Goal: Task Accomplishment & Management: Manage account settings

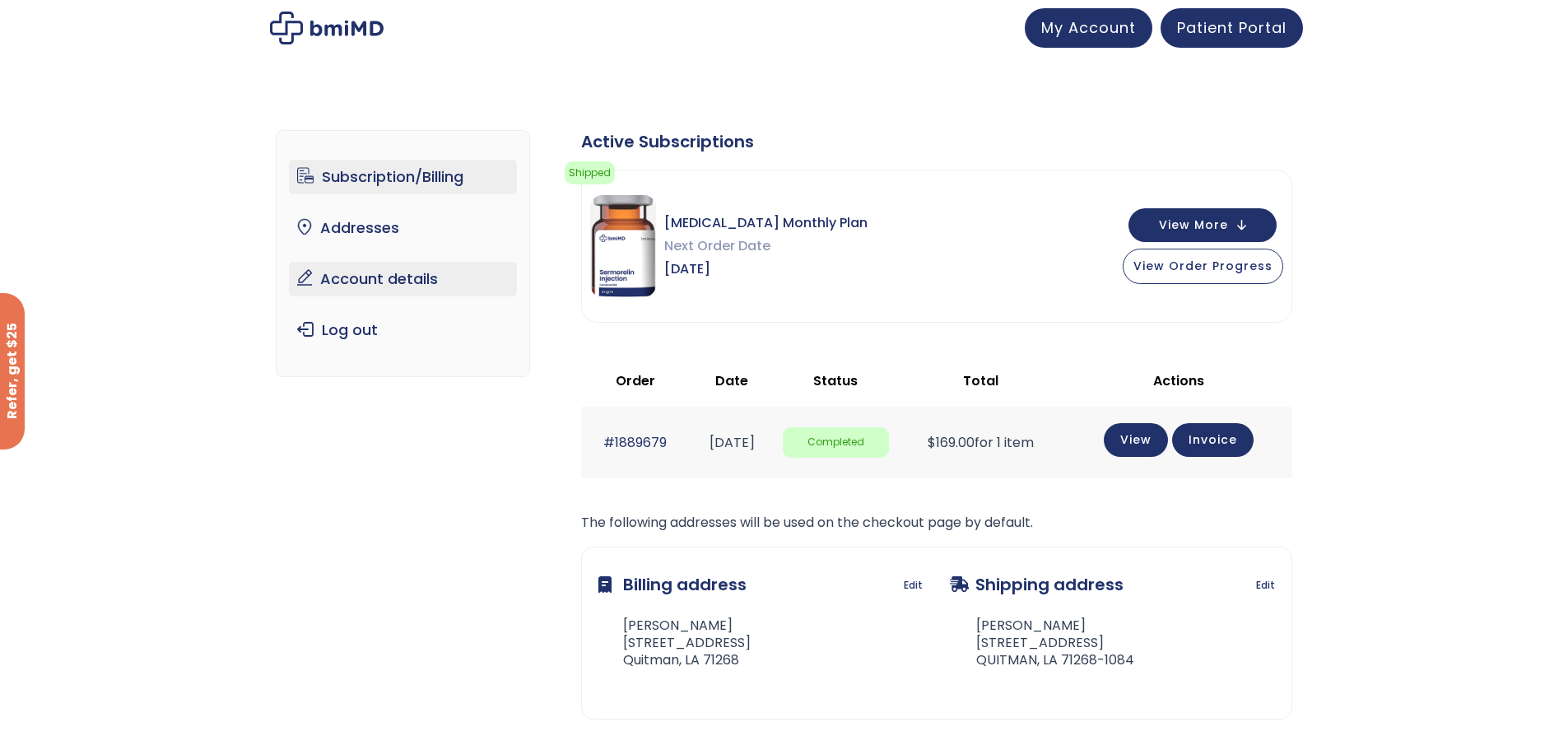
click at [386, 285] on link "Account details" at bounding box center [403, 278] width 228 height 35
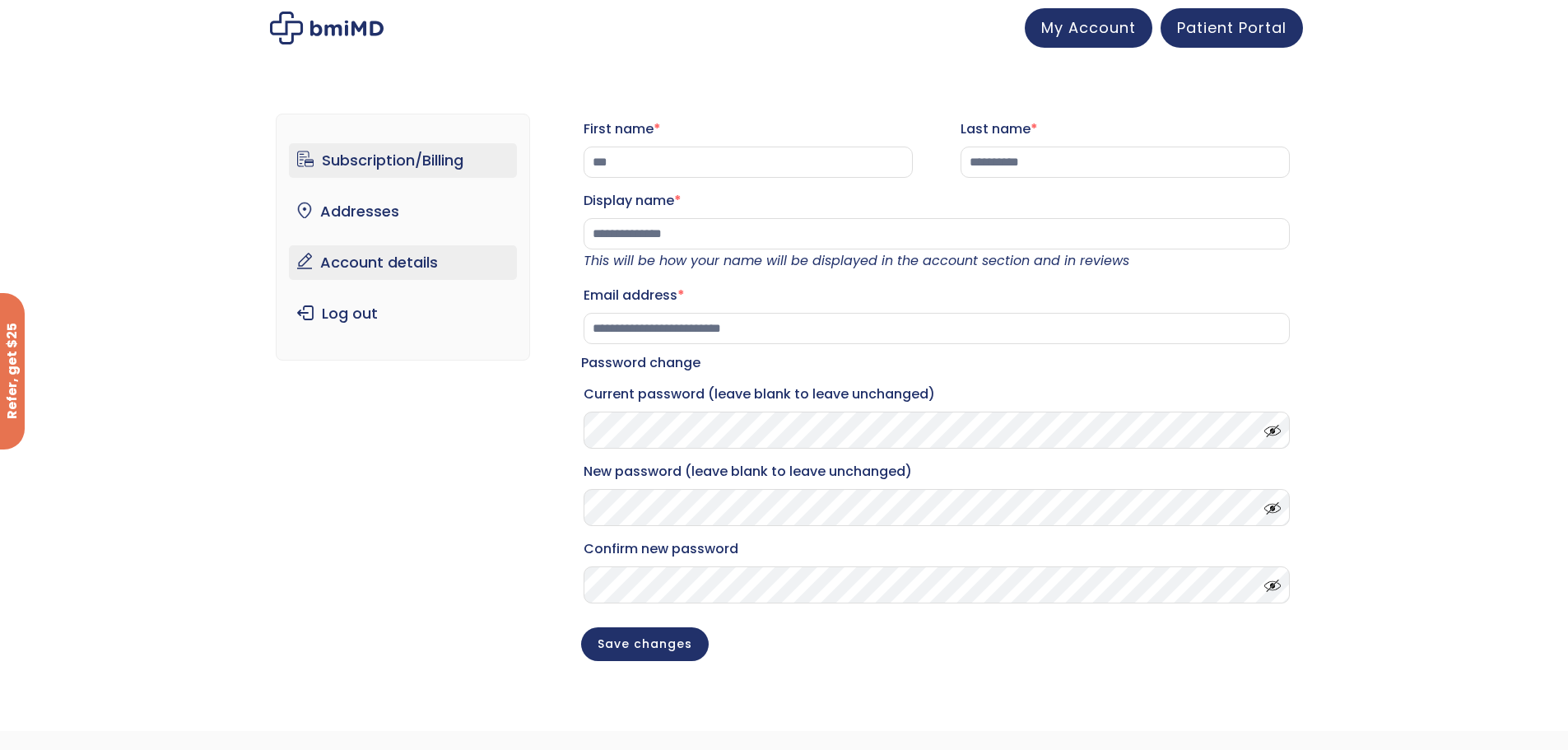
click at [386, 163] on link "Subscription/Billing" at bounding box center [403, 160] width 228 height 35
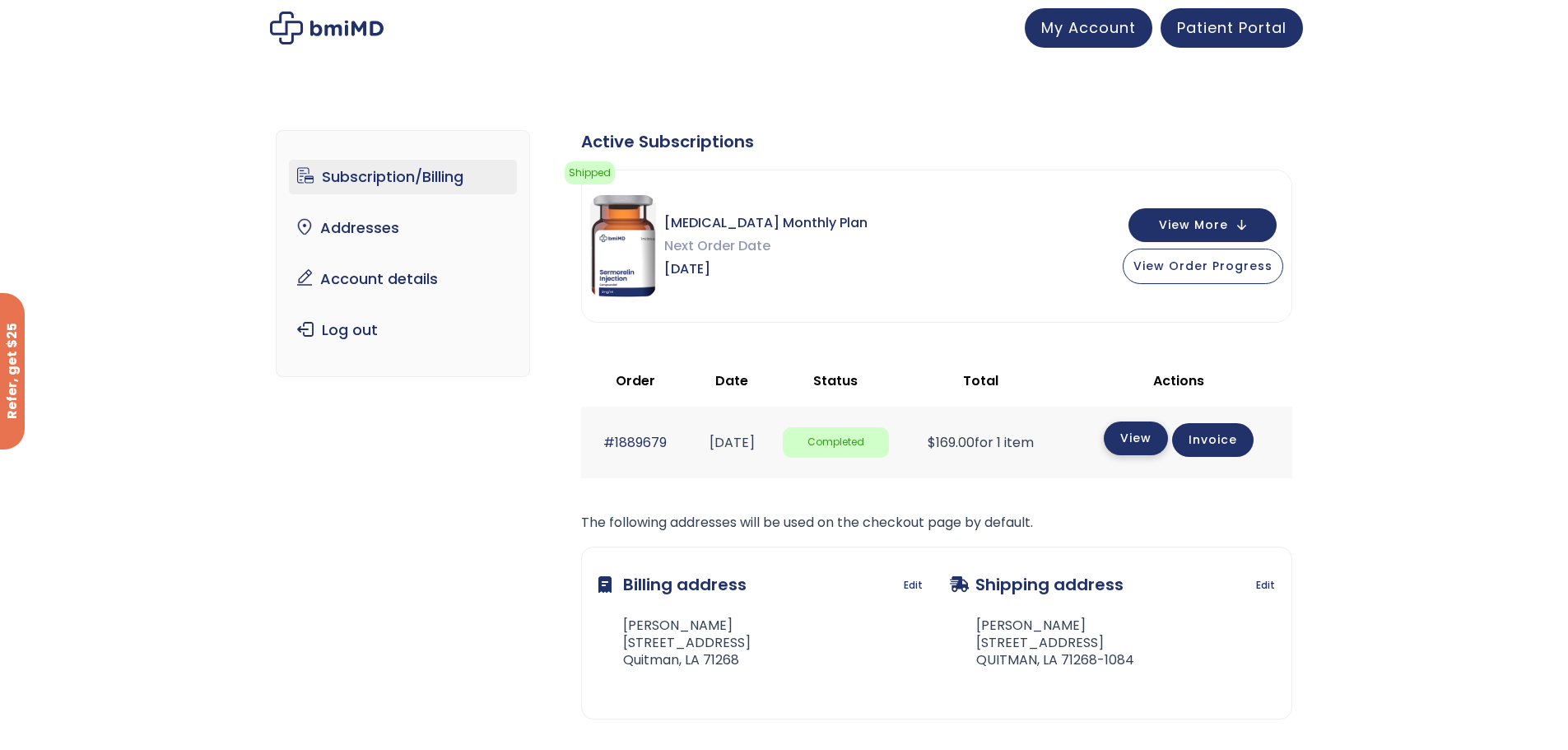
click at [1145, 444] on link "View" at bounding box center [1136, 438] width 64 height 34
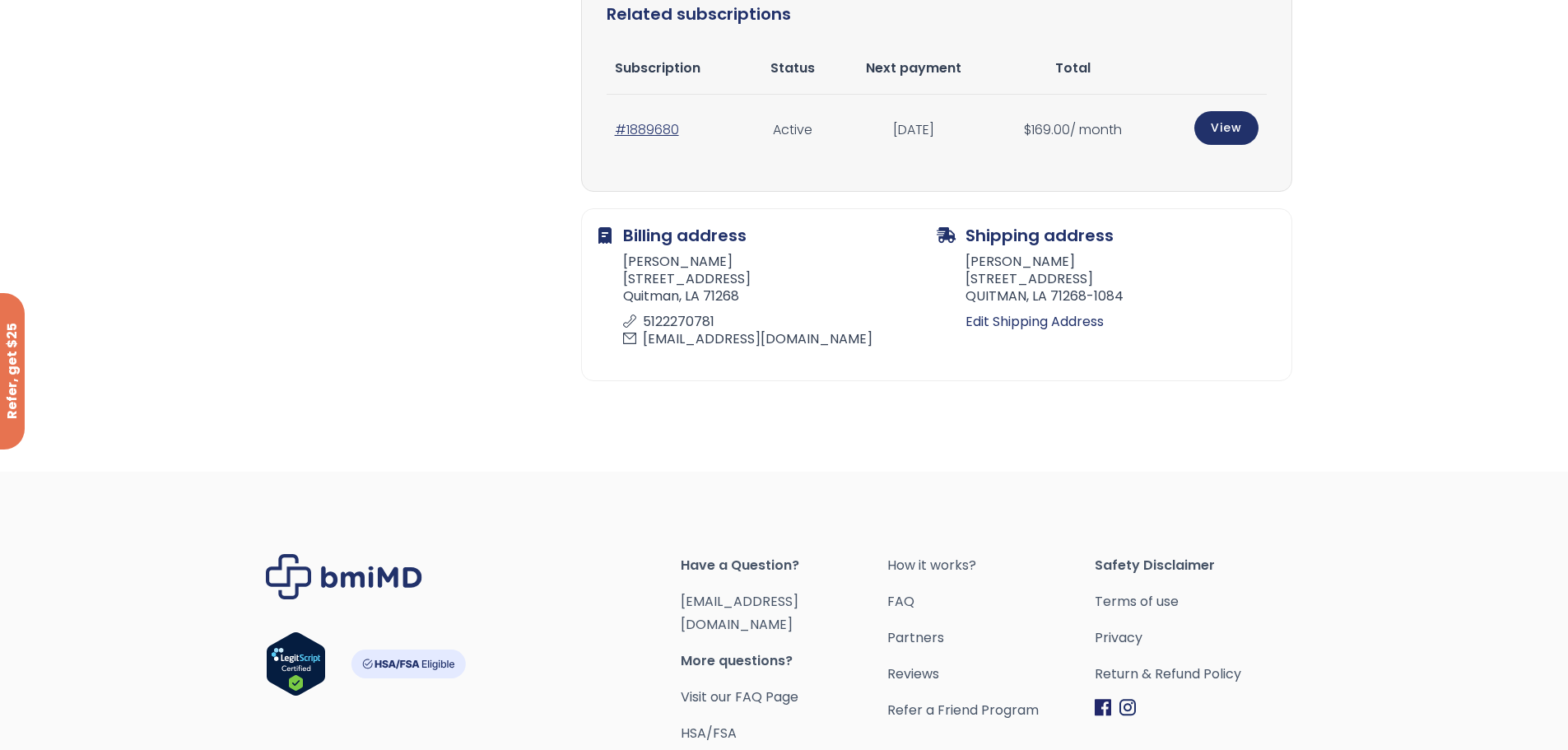
scroll to position [576, 0]
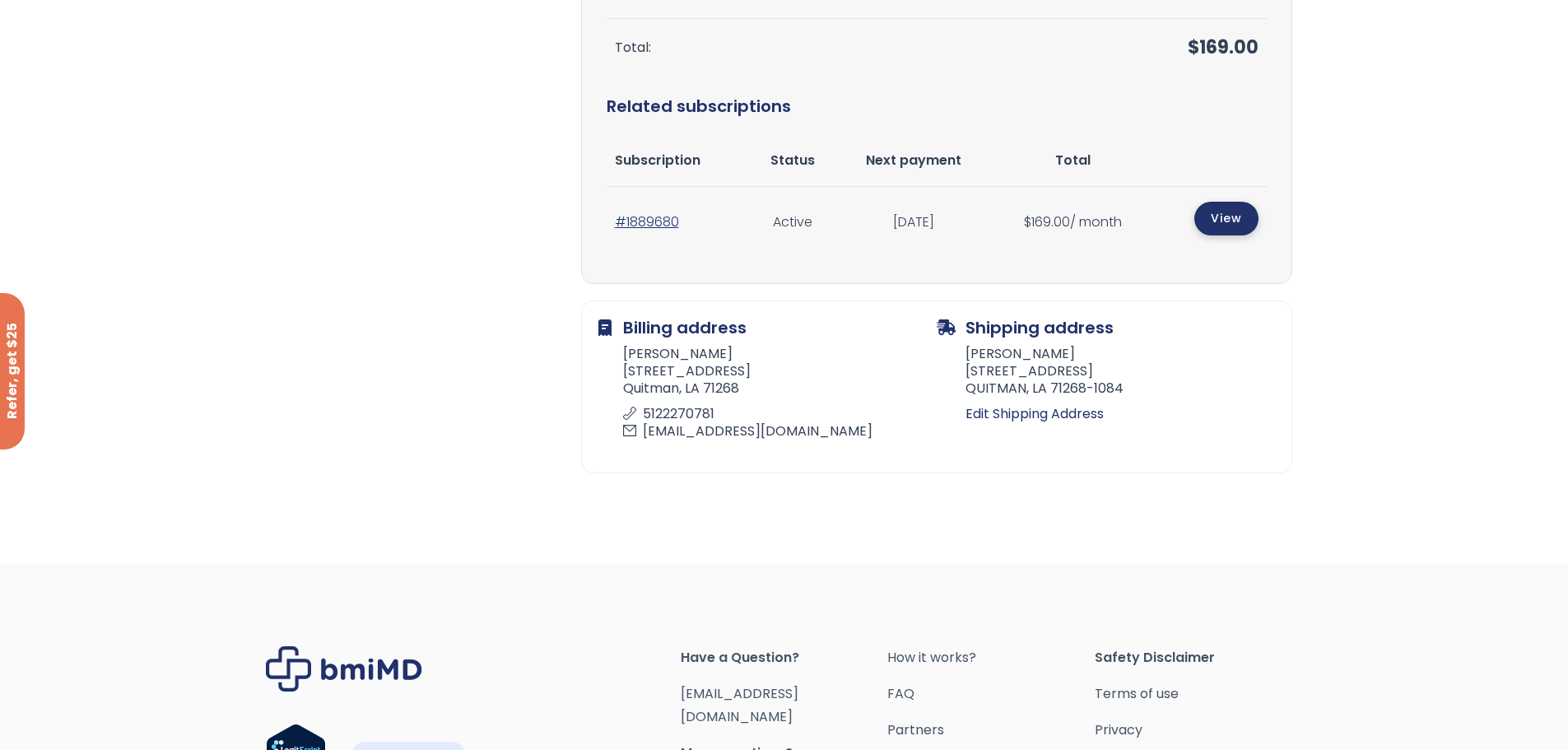
click at [1224, 219] on link "View" at bounding box center [1226, 219] width 64 height 34
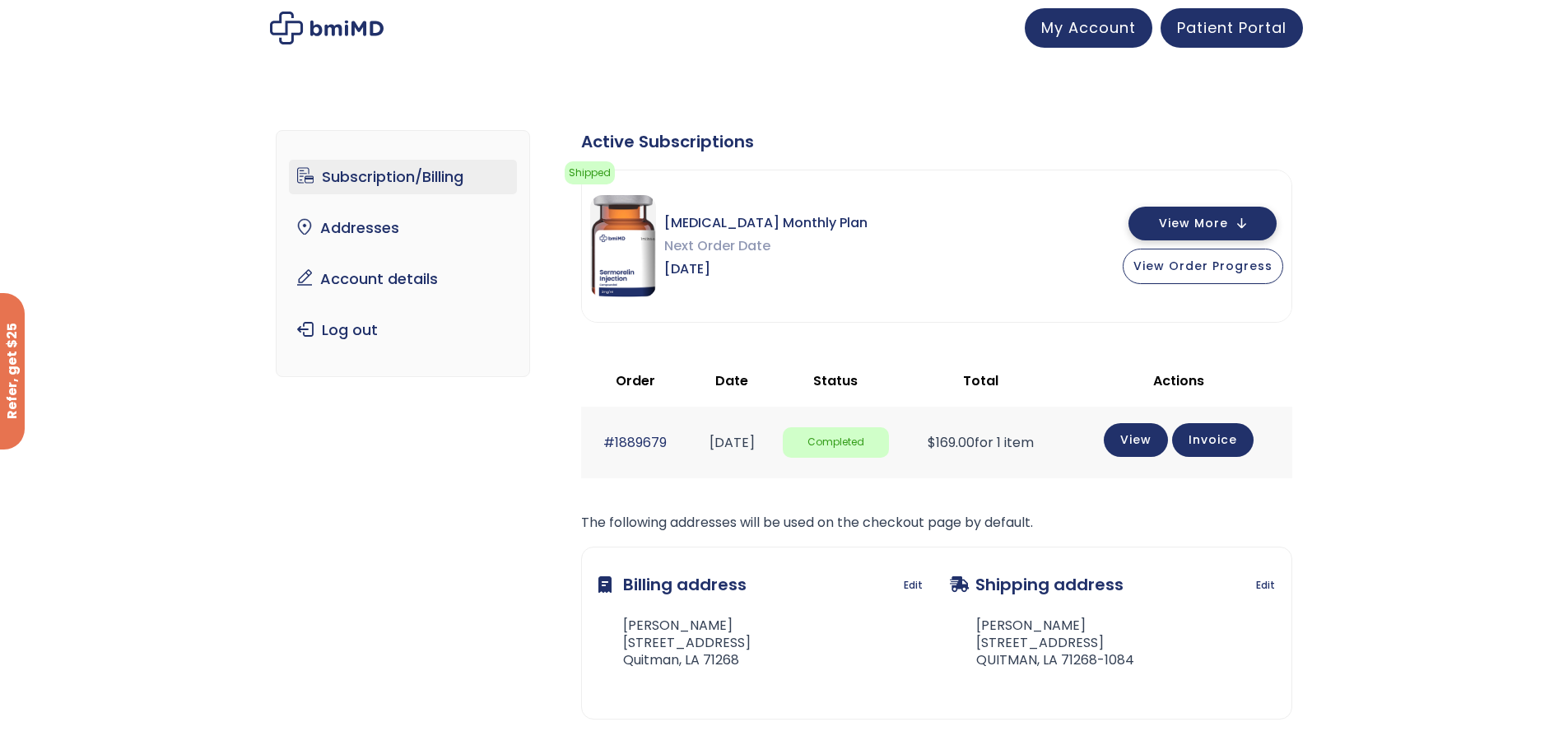
click at [1234, 232] on button "View More" at bounding box center [1203, 224] width 148 height 34
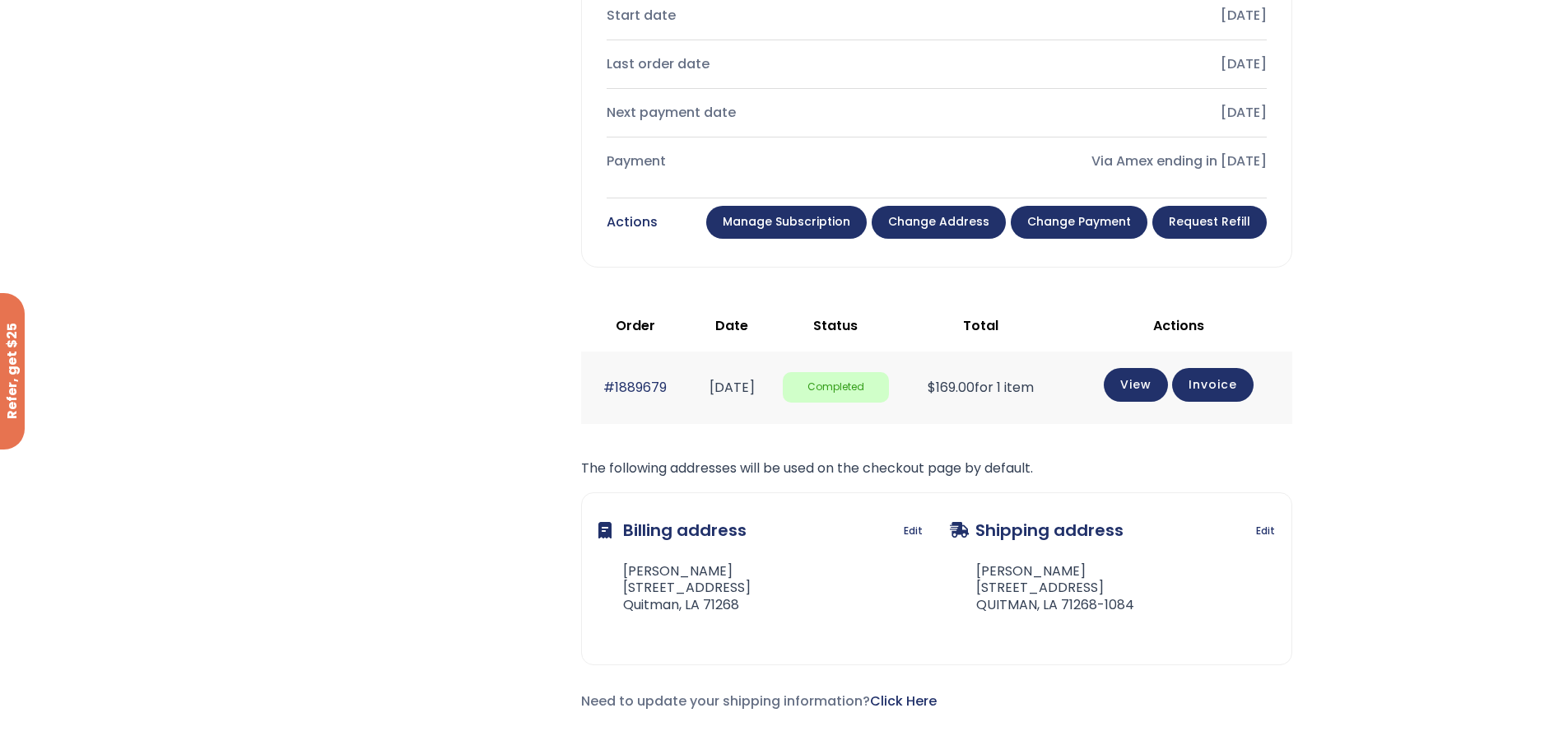
scroll to position [576, 0]
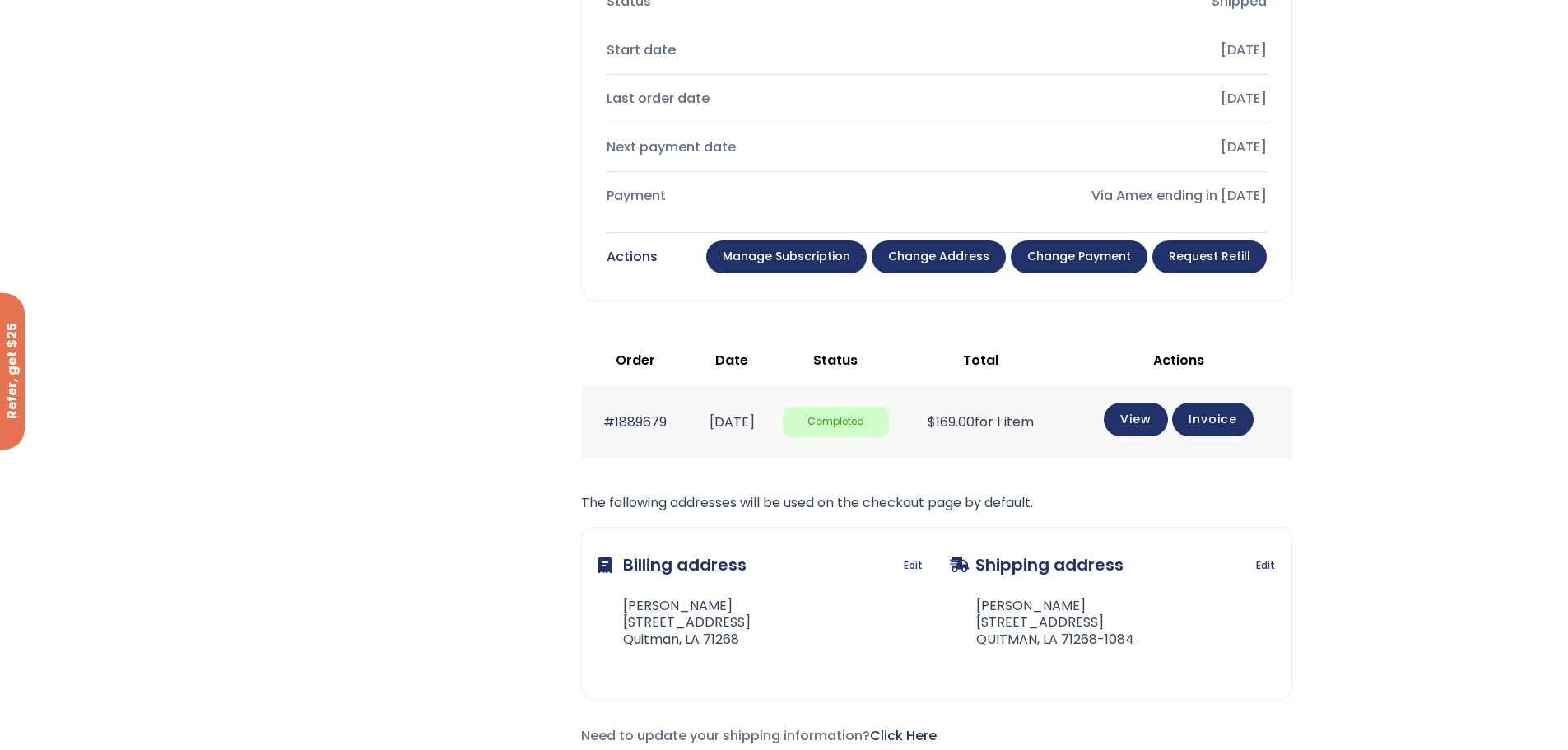
click at [1103, 262] on link "Change payment" at bounding box center [1079, 256] width 137 height 33
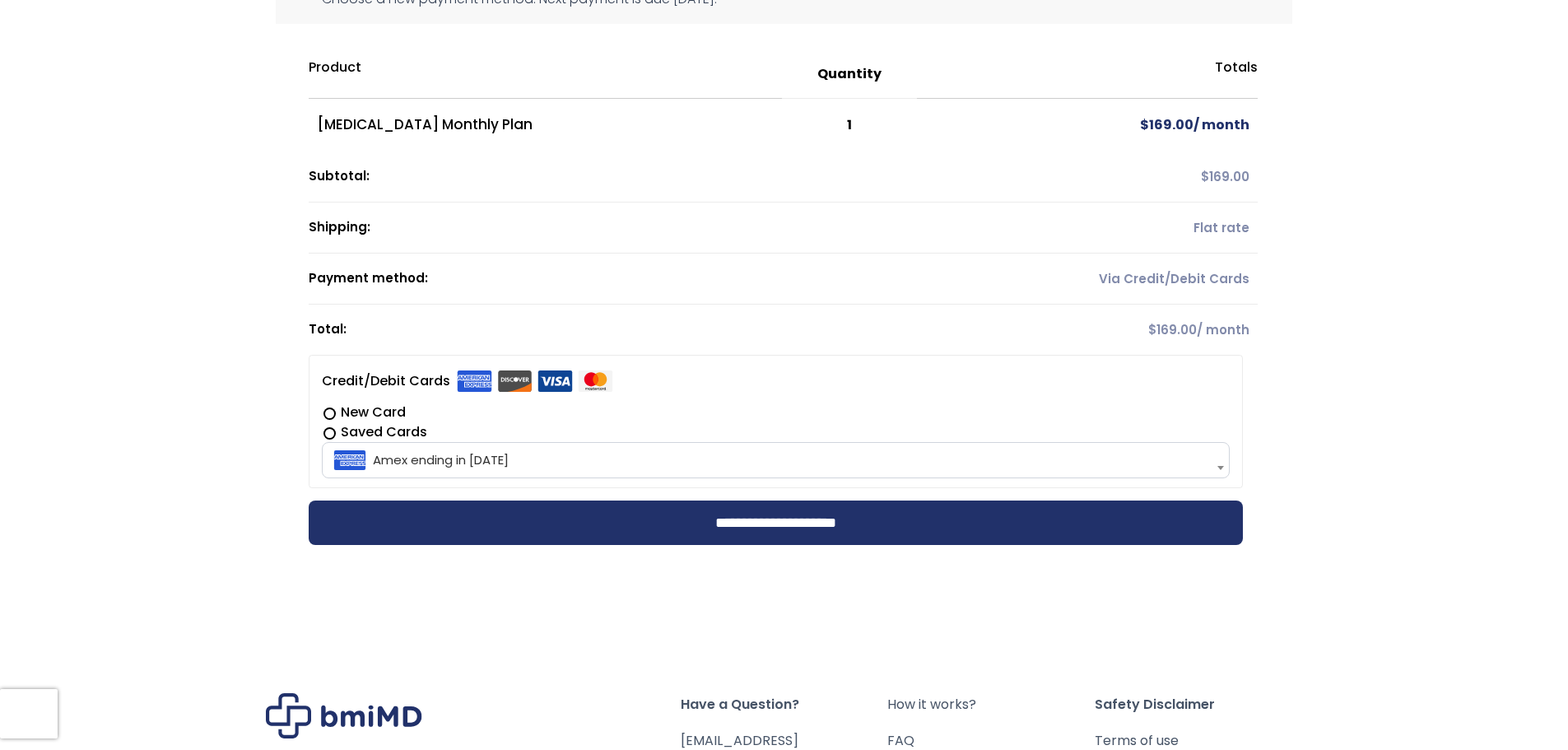
scroll to position [247, 0]
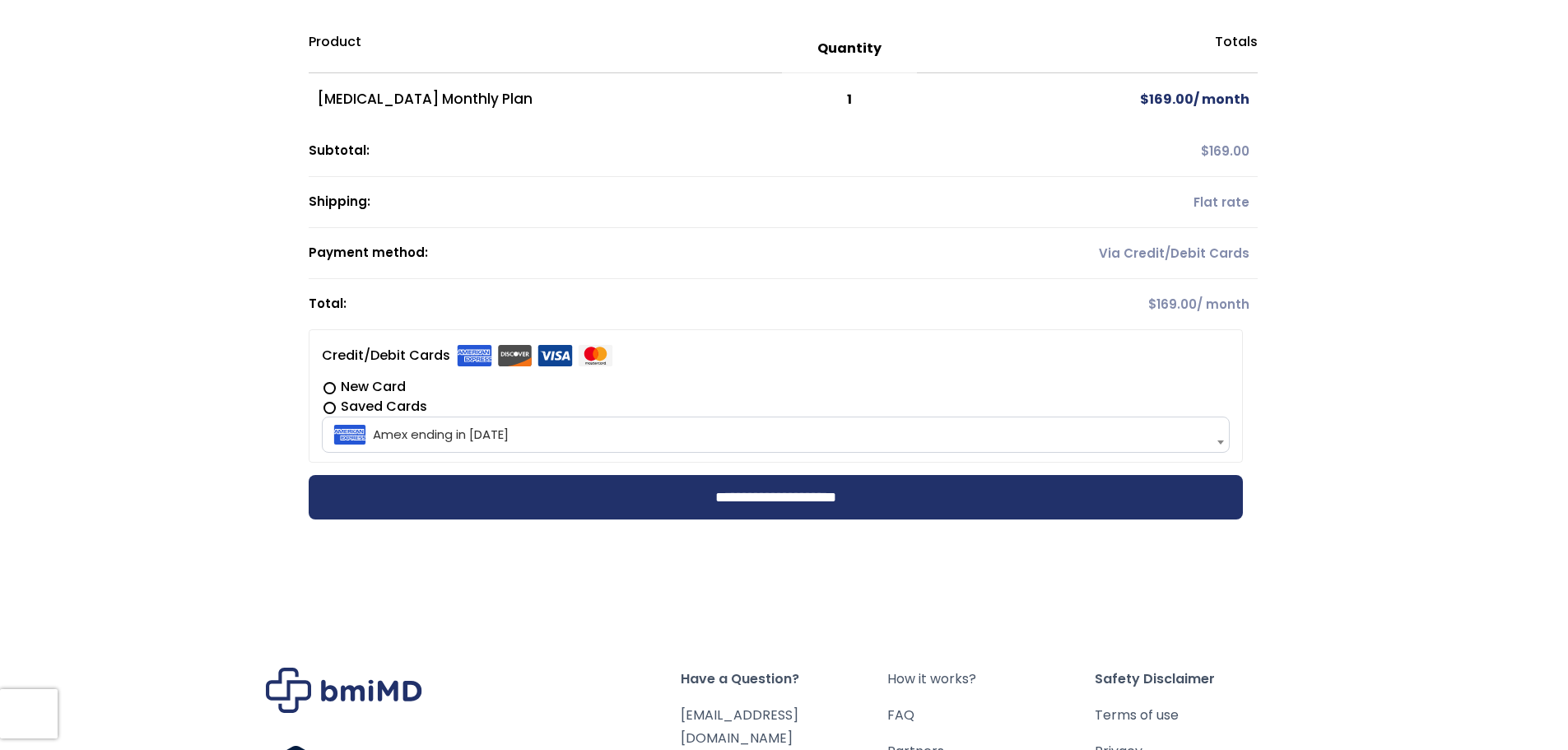
click at [1223, 445] on span at bounding box center [1220, 442] width 16 height 35
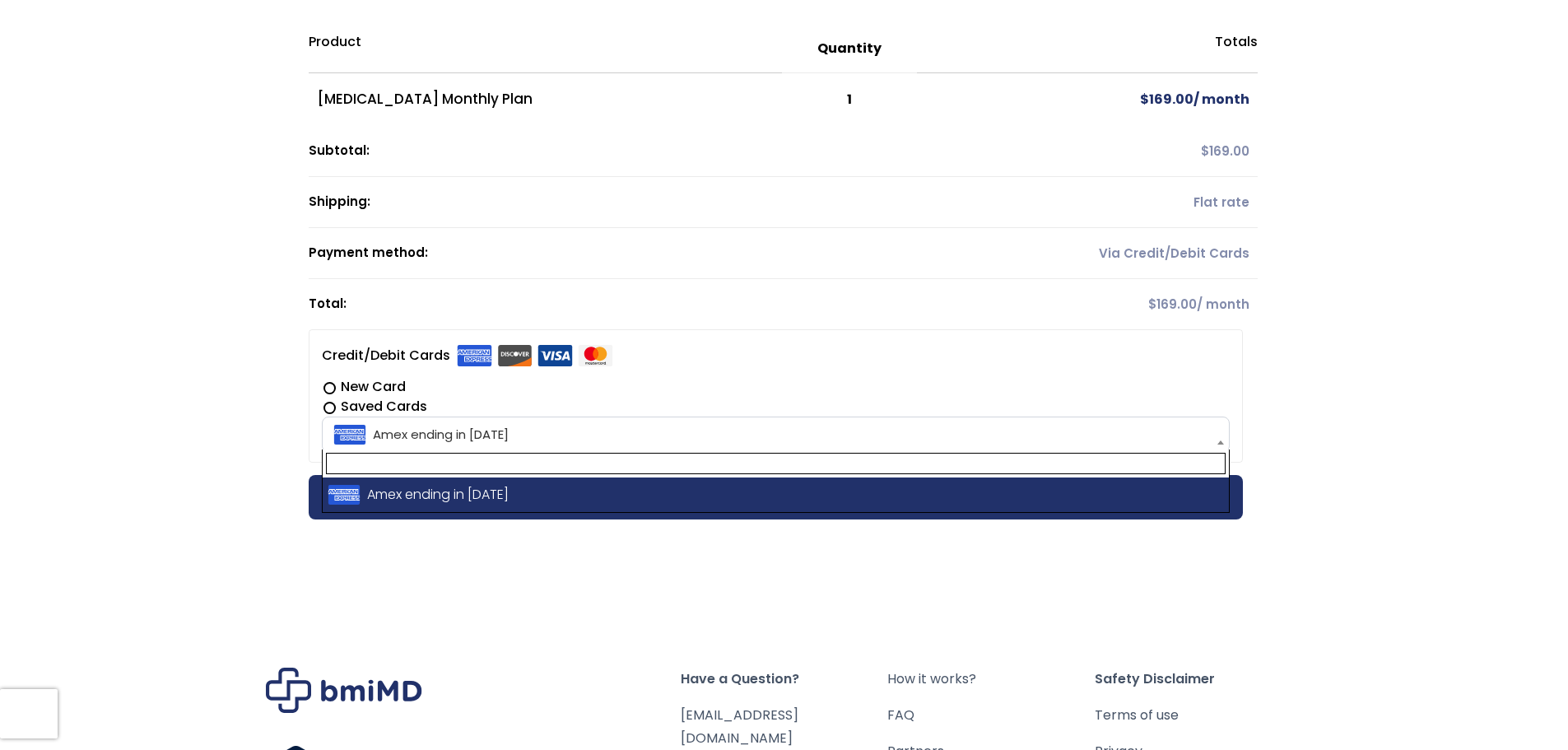
click at [1194, 436] on span "Amex ending in [DATE]" at bounding box center [775, 434] width 898 height 35
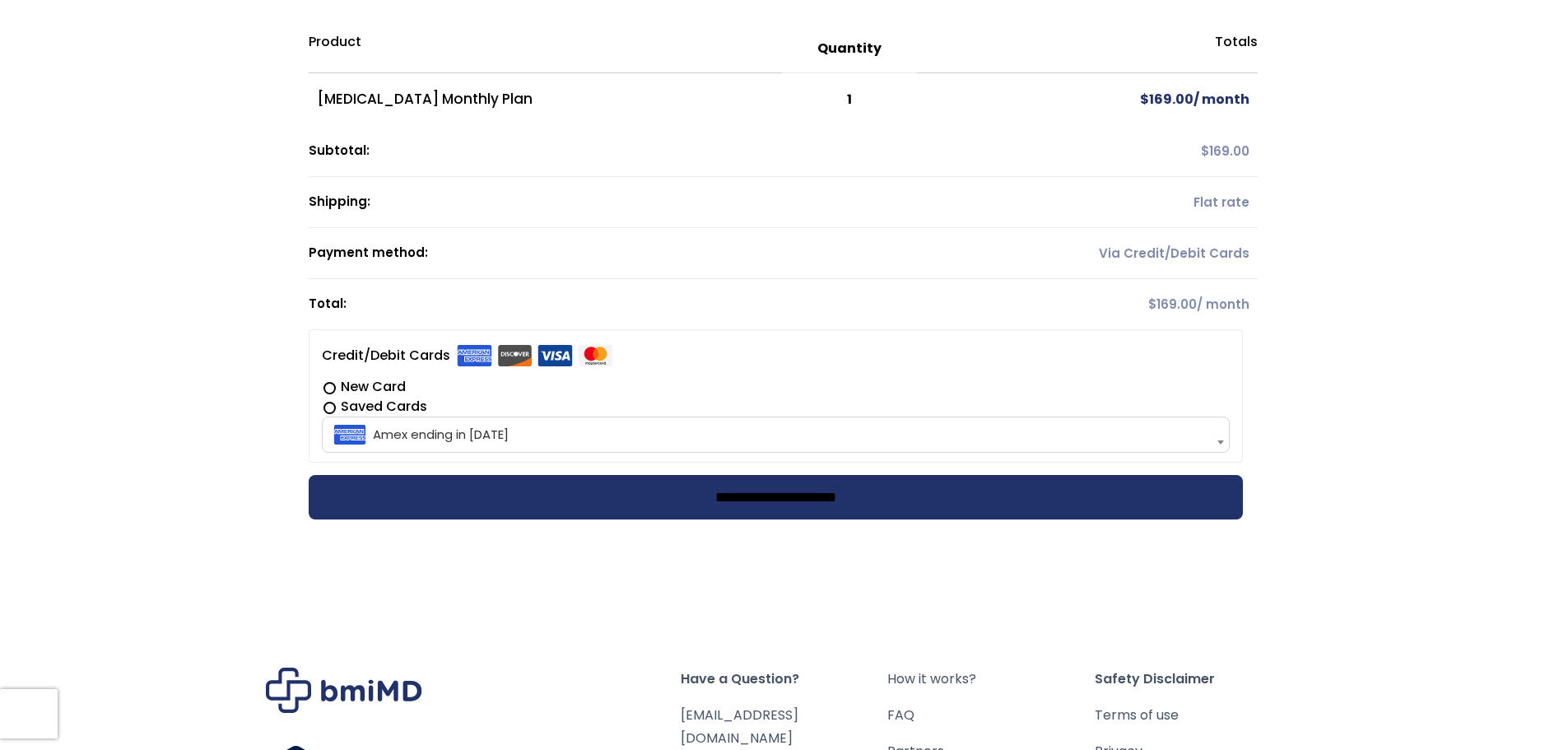
click at [720, 505] on input "**********" at bounding box center [776, 497] width 935 height 44
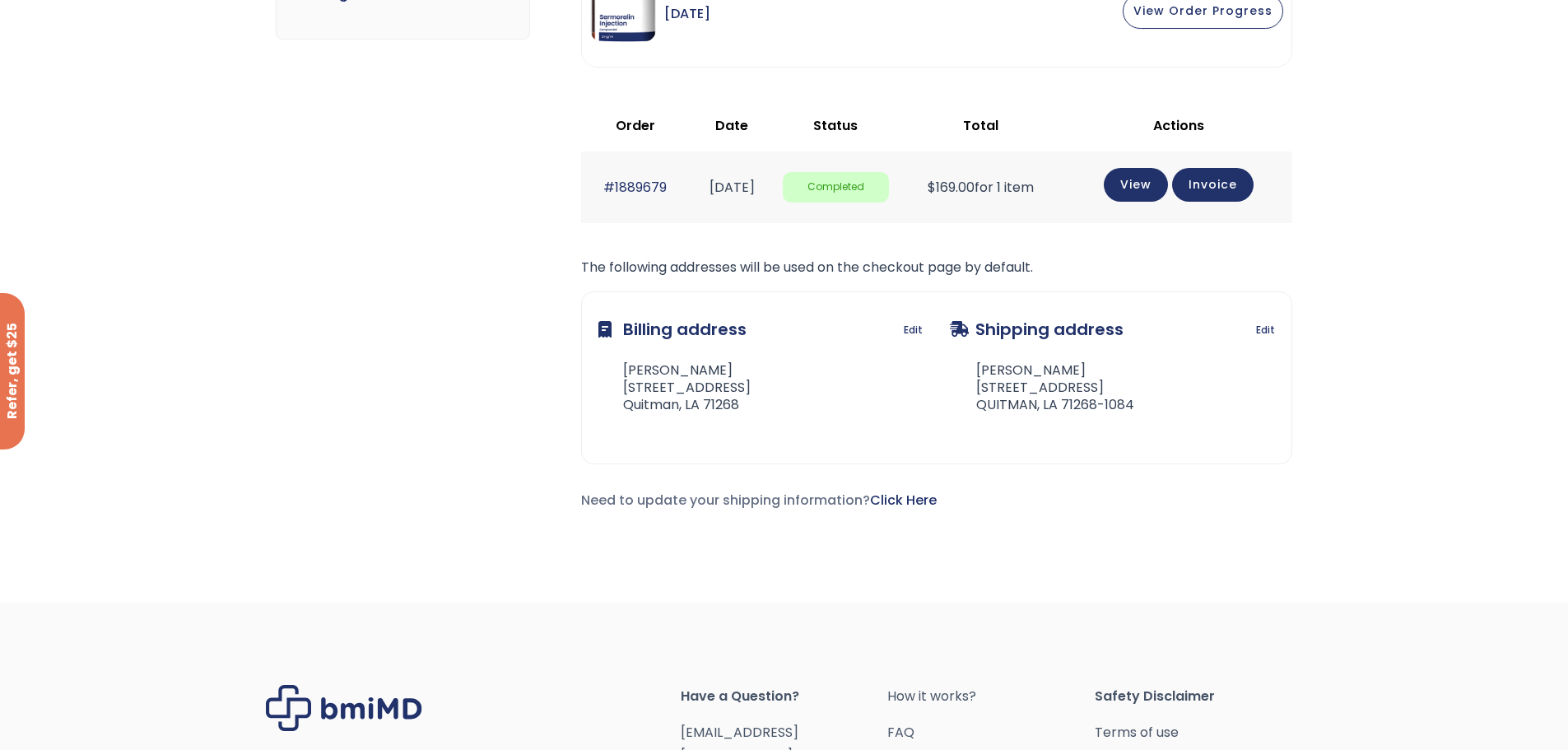
scroll to position [255, 0]
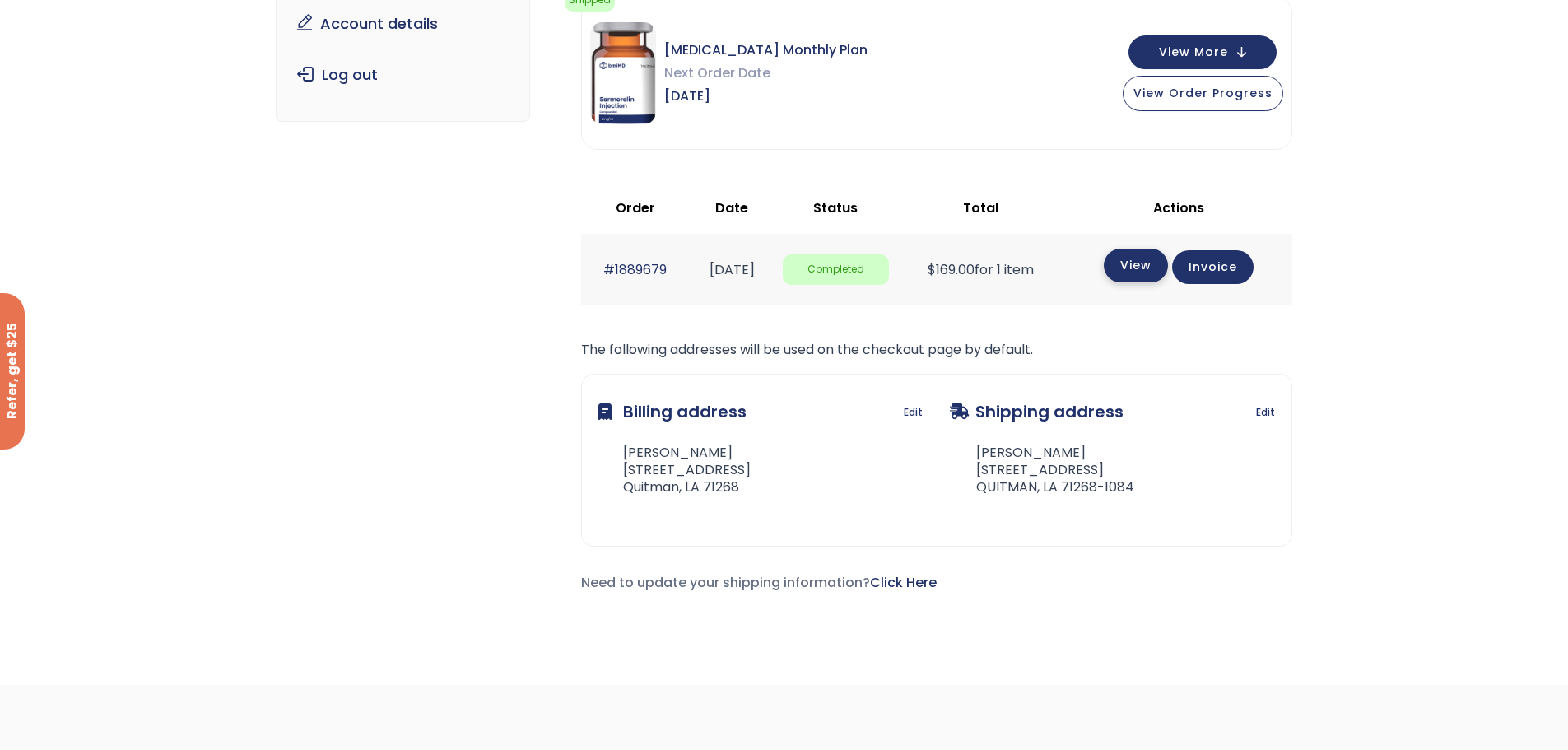
click at [1153, 272] on link "View" at bounding box center [1136, 266] width 64 height 34
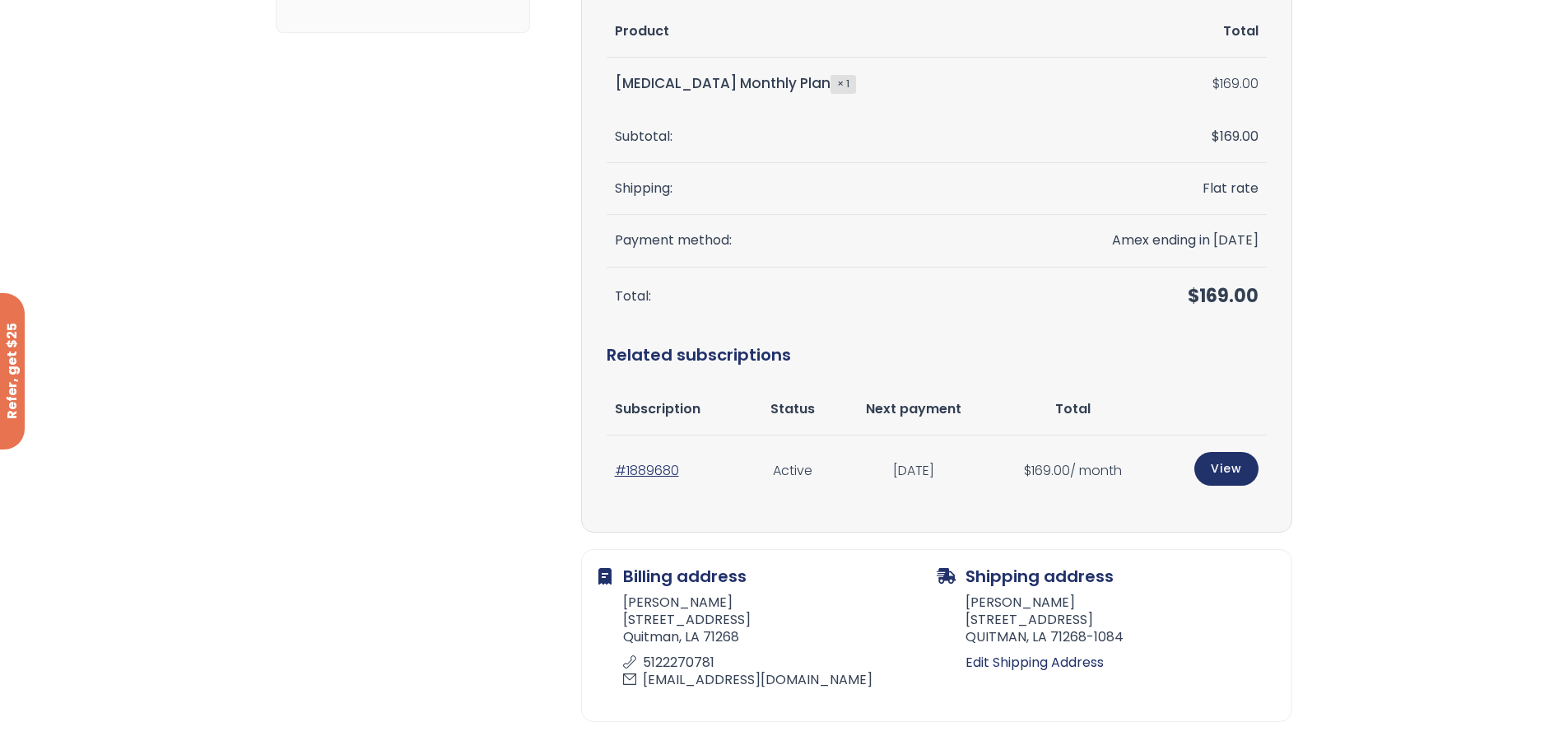
scroll to position [329, 0]
click at [1187, 246] on td "Amex ending in 1004" at bounding box center [1138, 238] width 256 height 52
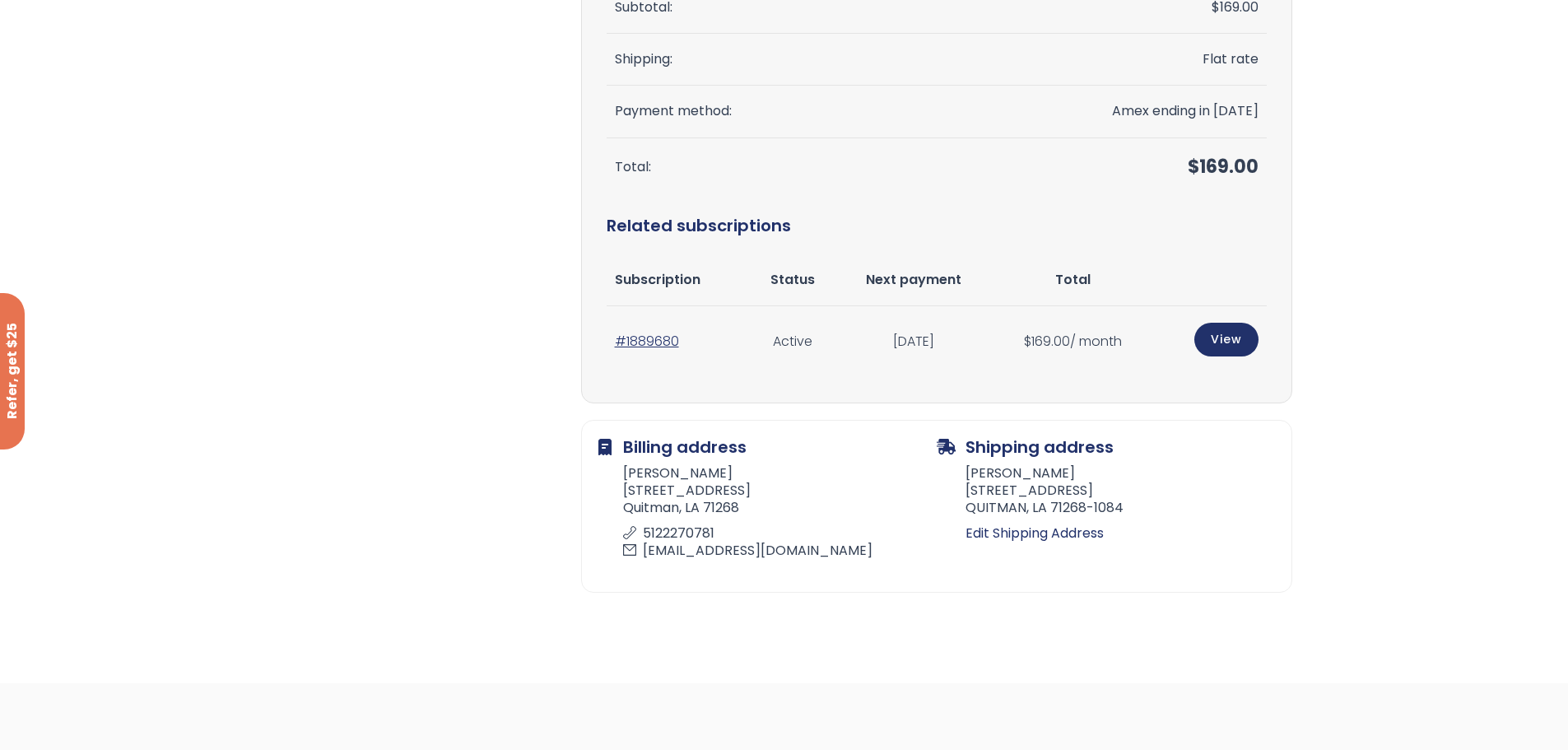
scroll to position [455, 0]
click at [1231, 347] on link "View" at bounding box center [1226, 340] width 64 height 34
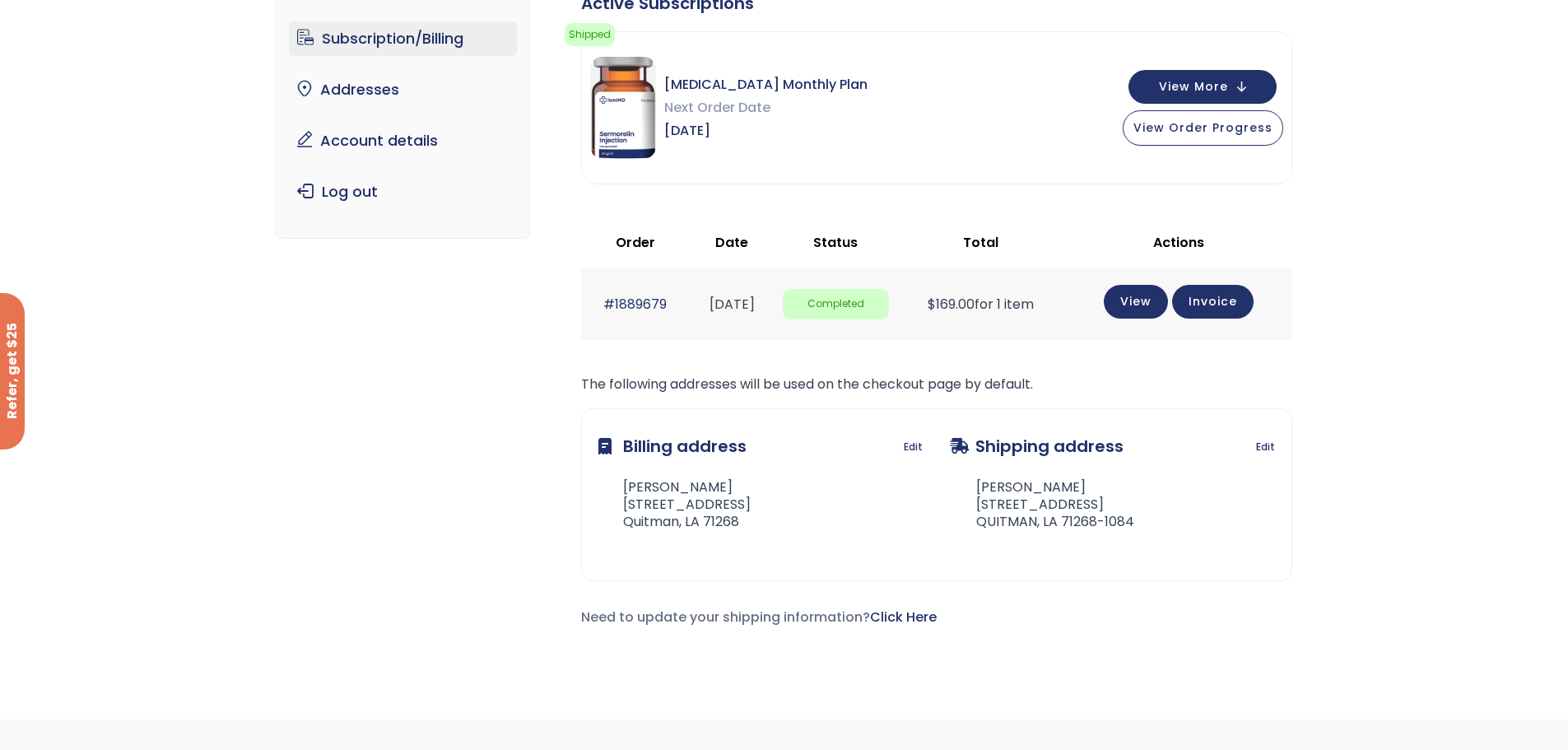
scroll to position [83, 0]
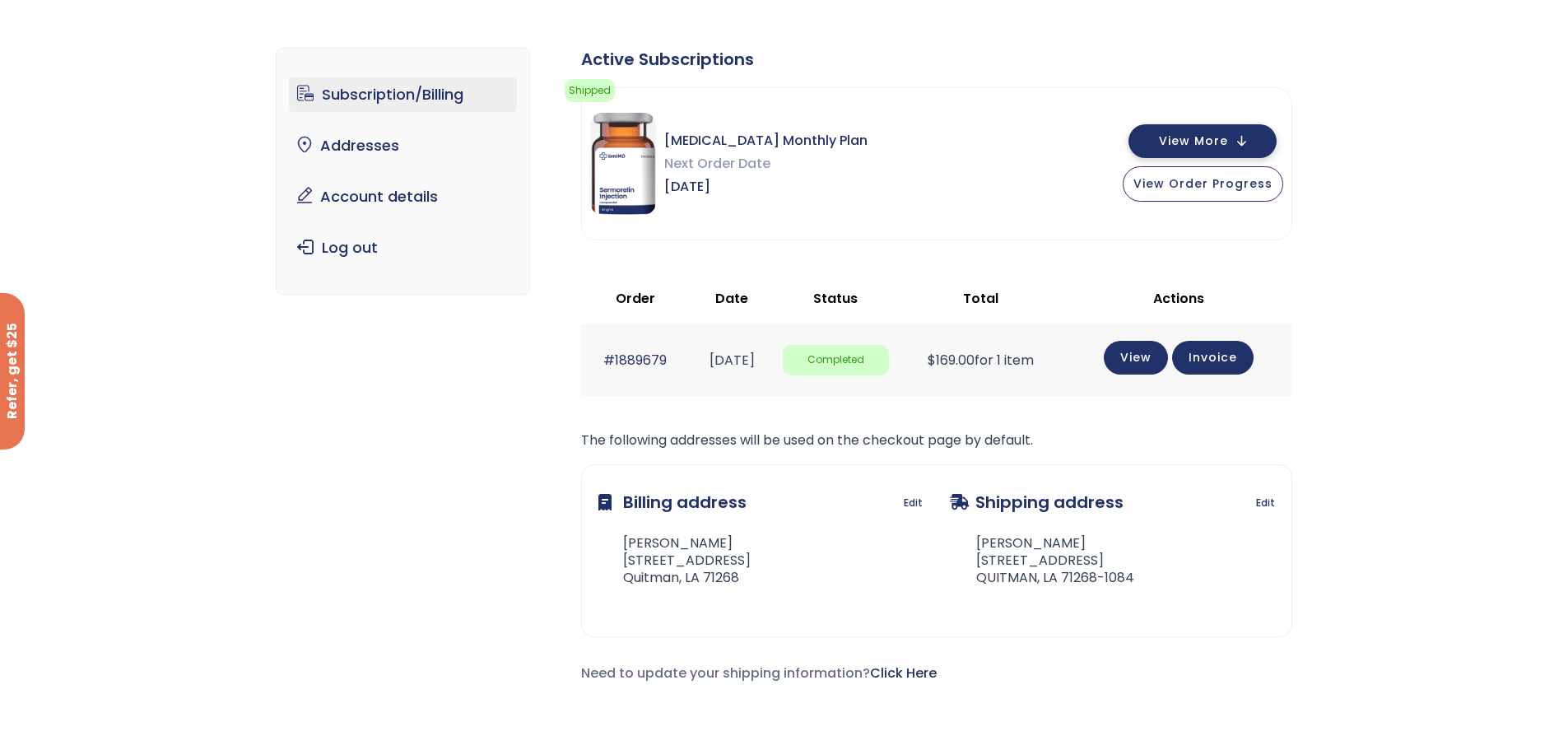
click at [1183, 146] on span "View More" at bounding box center [1193, 141] width 69 height 11
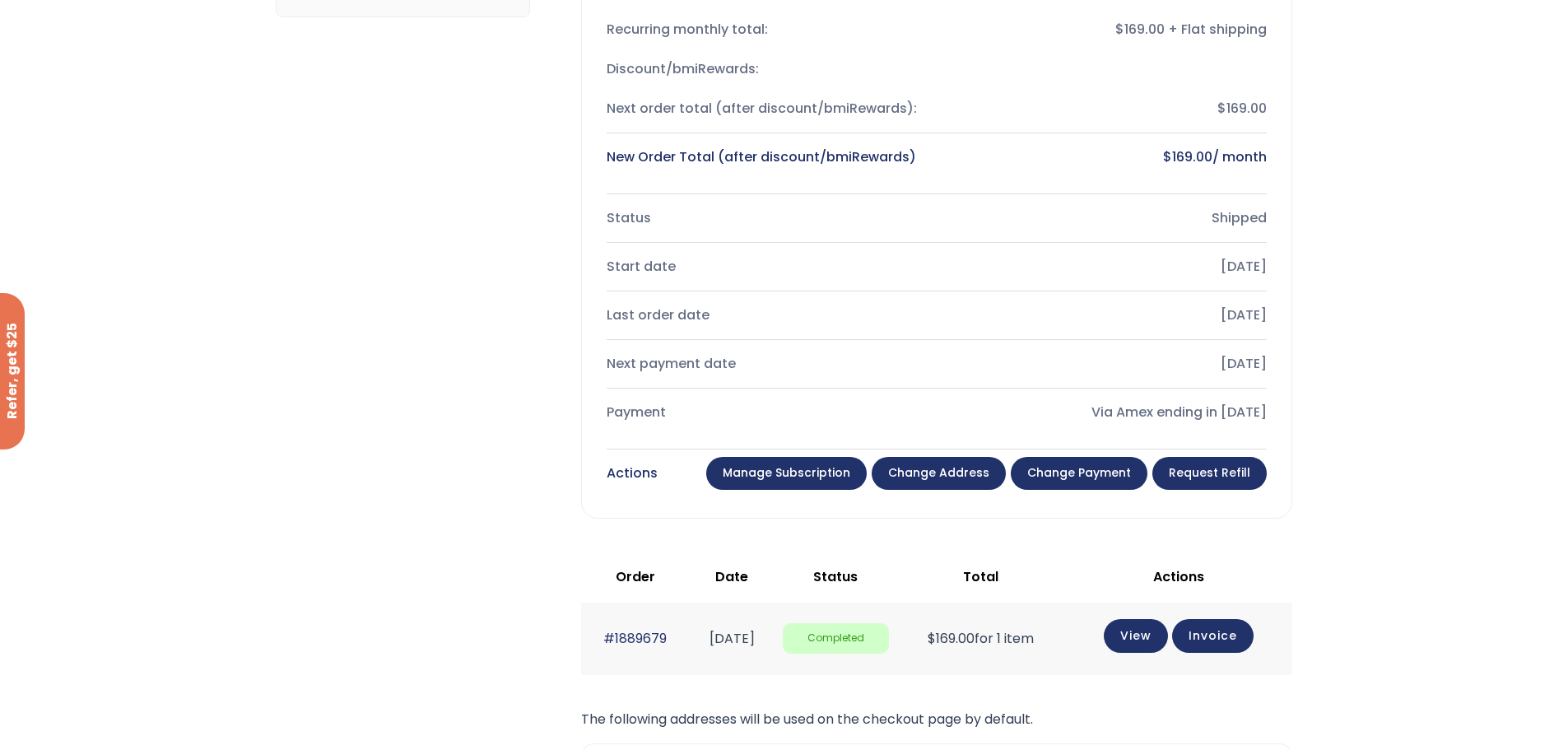
scroll to position [411, 0]
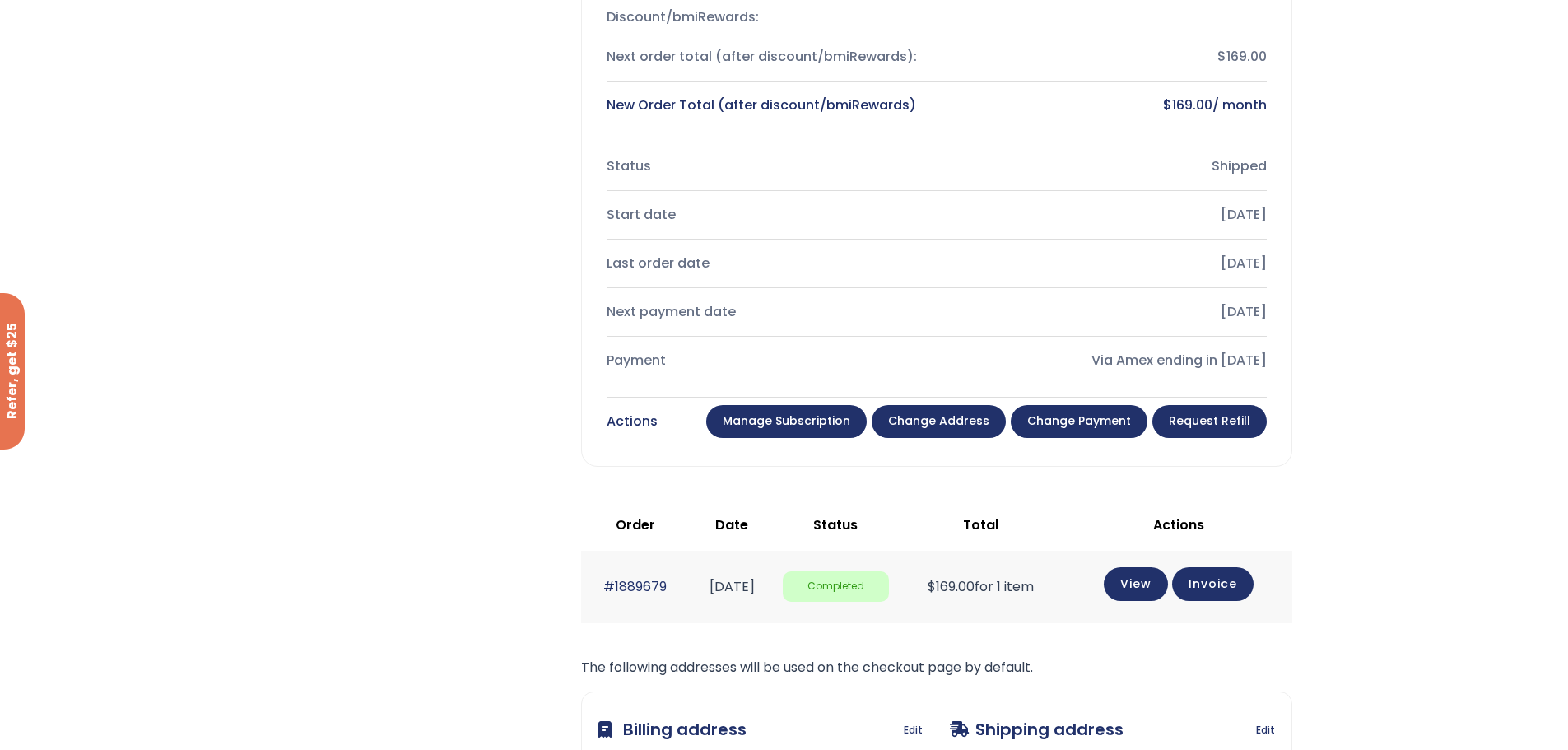
click at [803, 432] on link "Manage Subscription" at bounding box center [787, 421] width 161 height 33
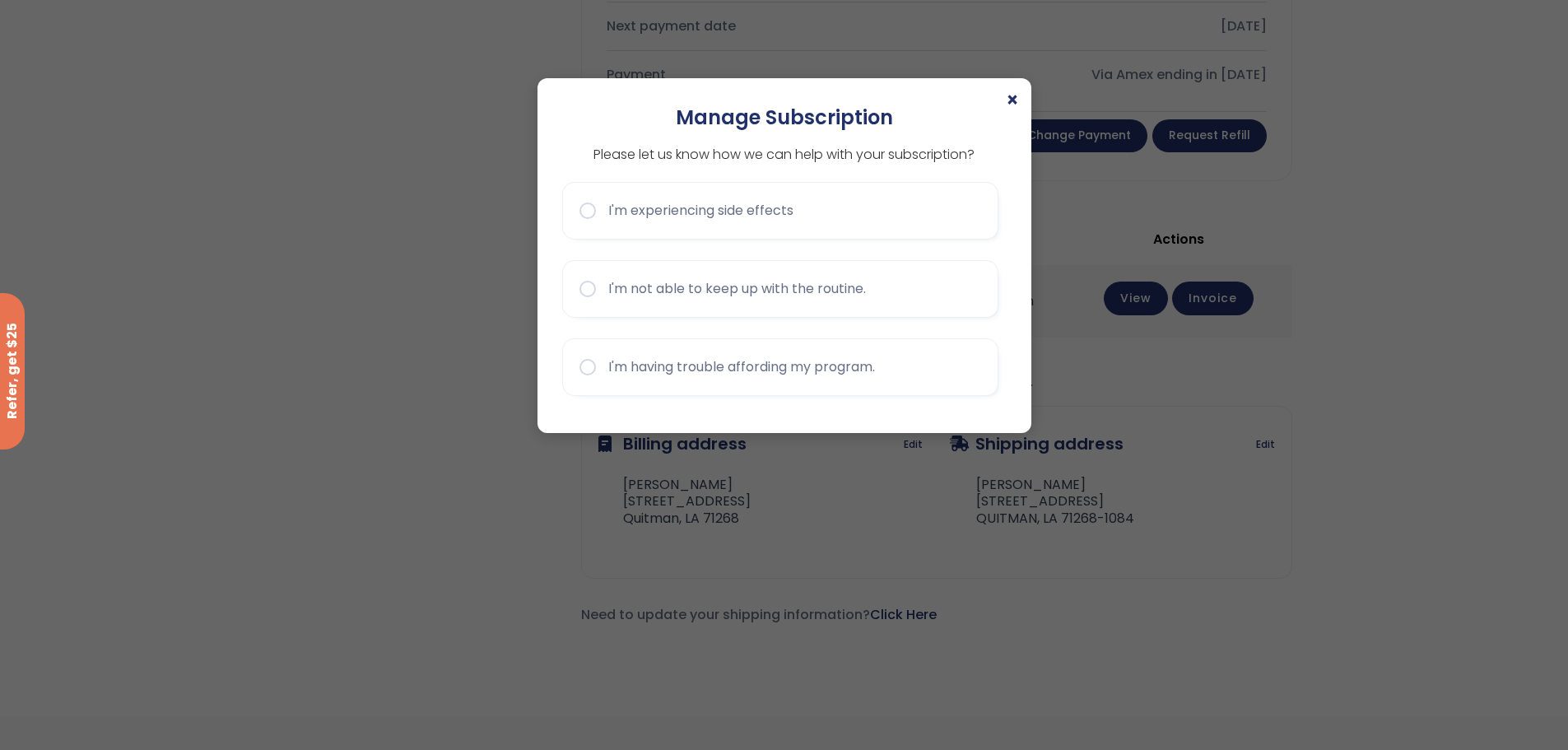
scroll to position [741, 0]
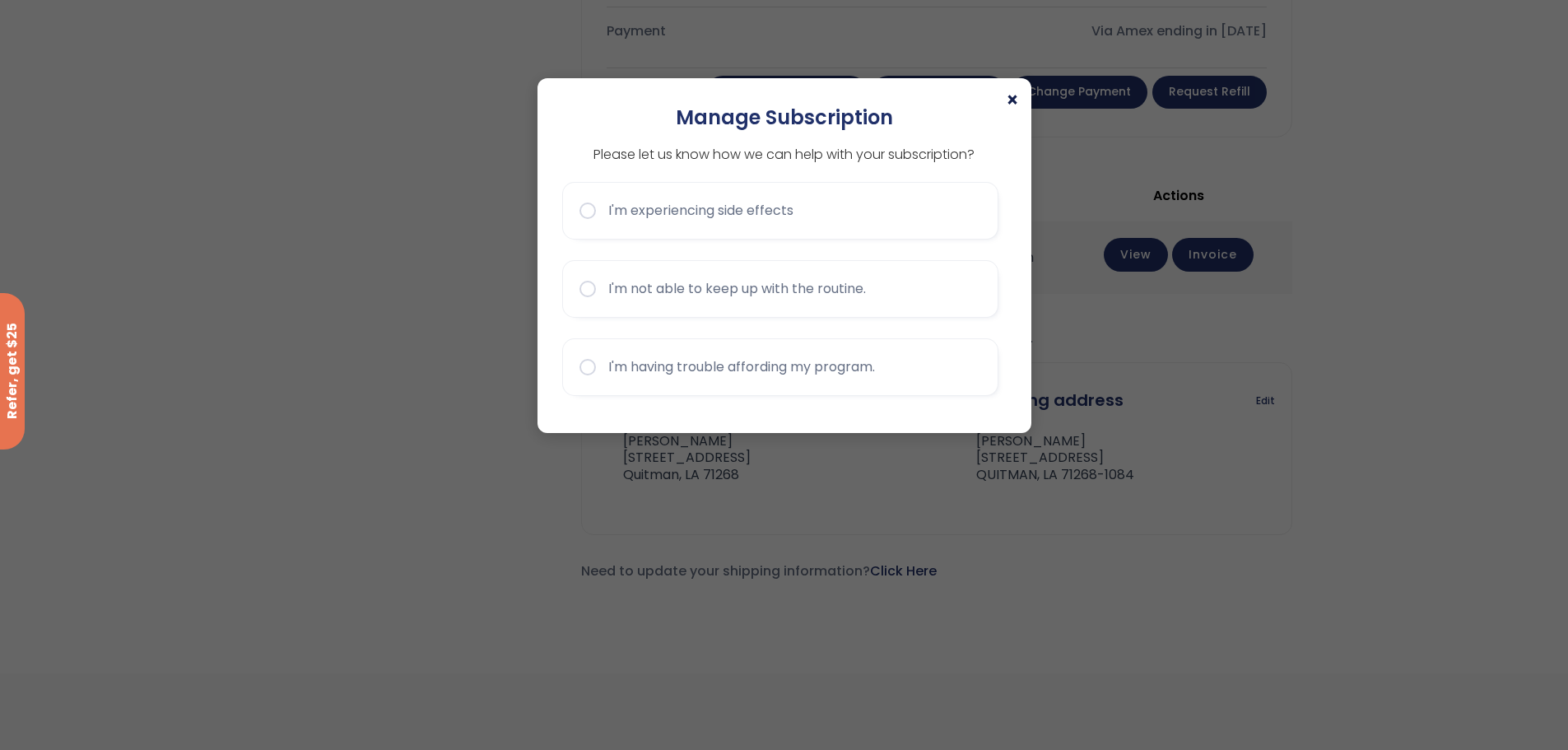
click at [1011, 98] on span "×" at bounding box center [1012, 100] width 13 height 20
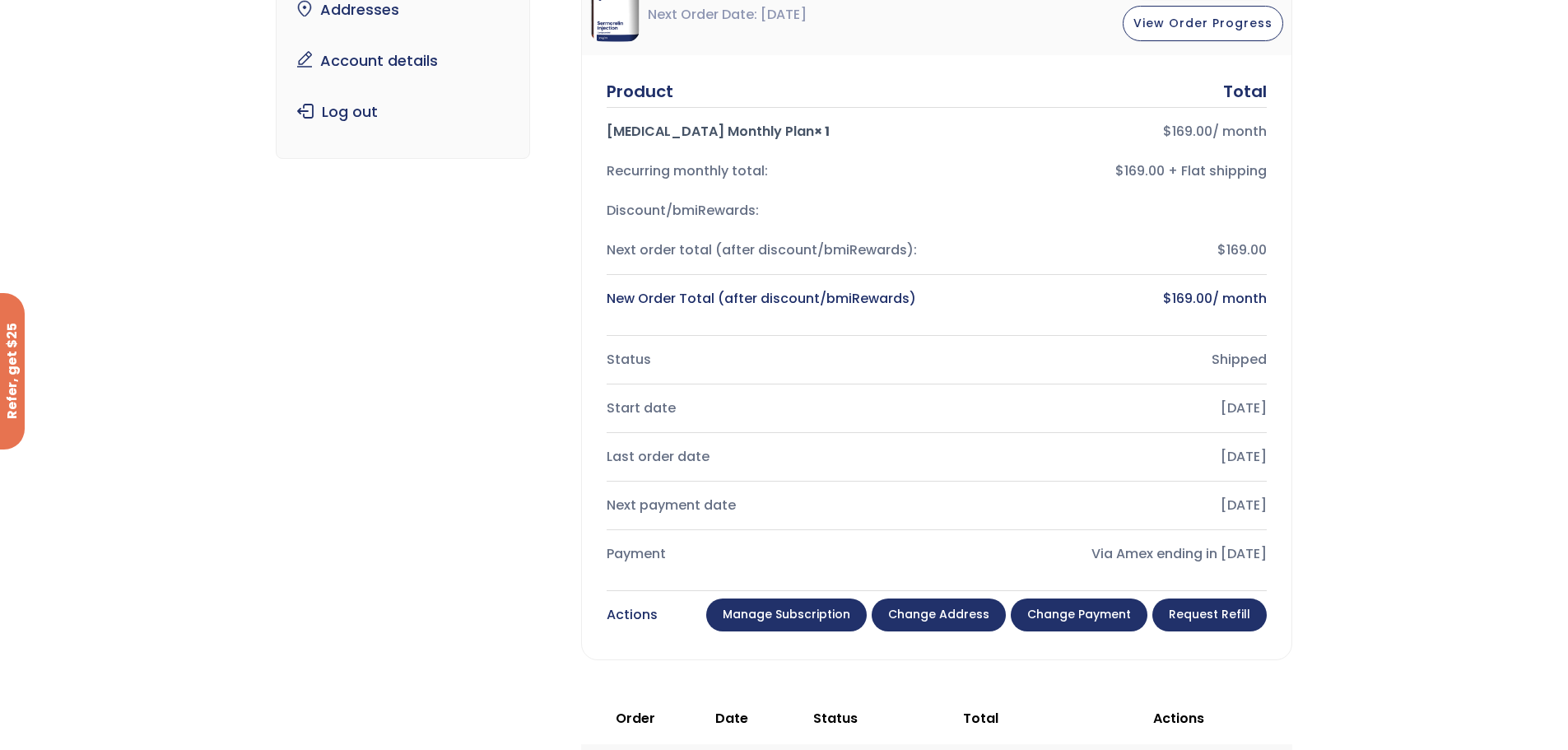
scroll to position [247, 0]
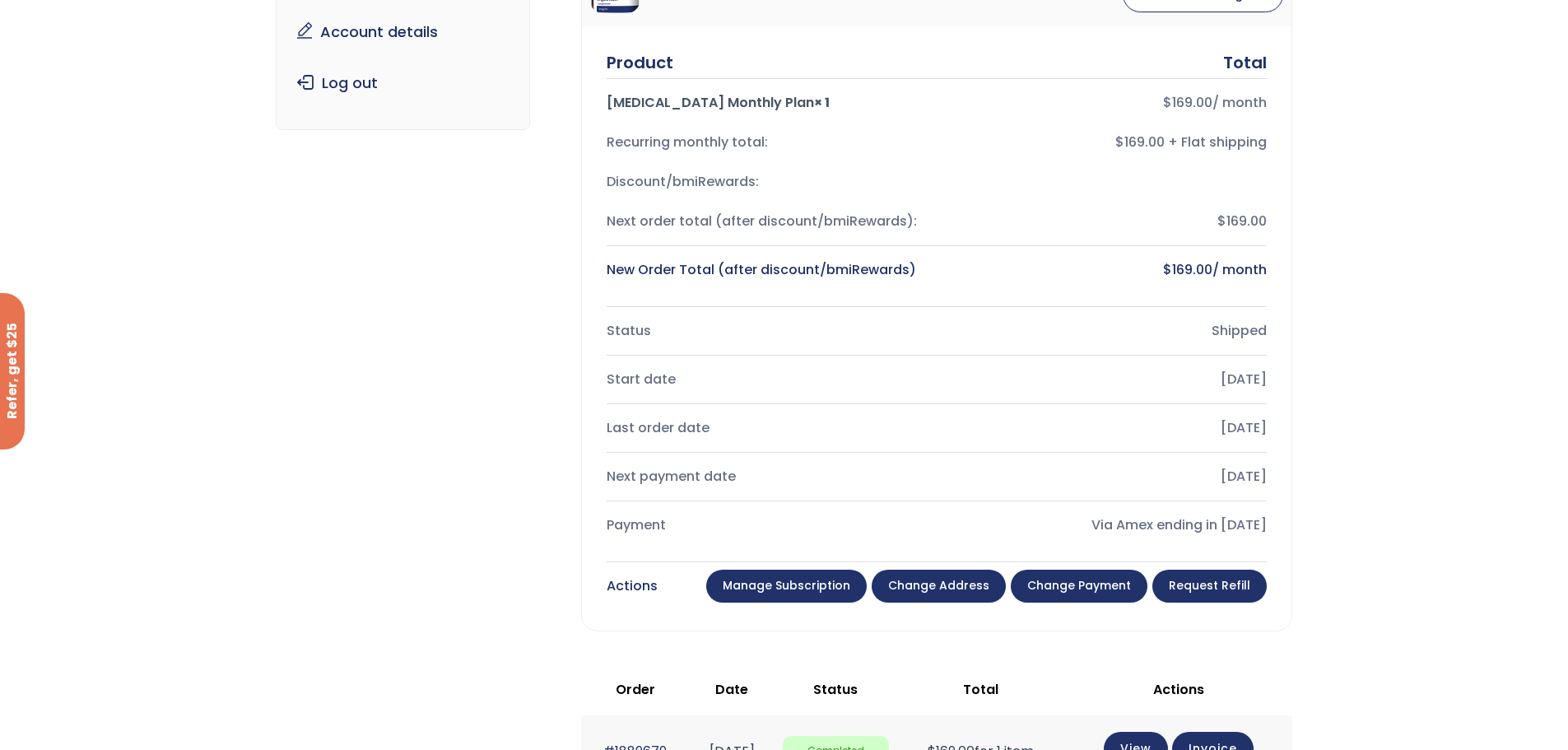
click at [1113, 586] on link "Change payment" at bounding box center [1079, 586] width 137 height 33
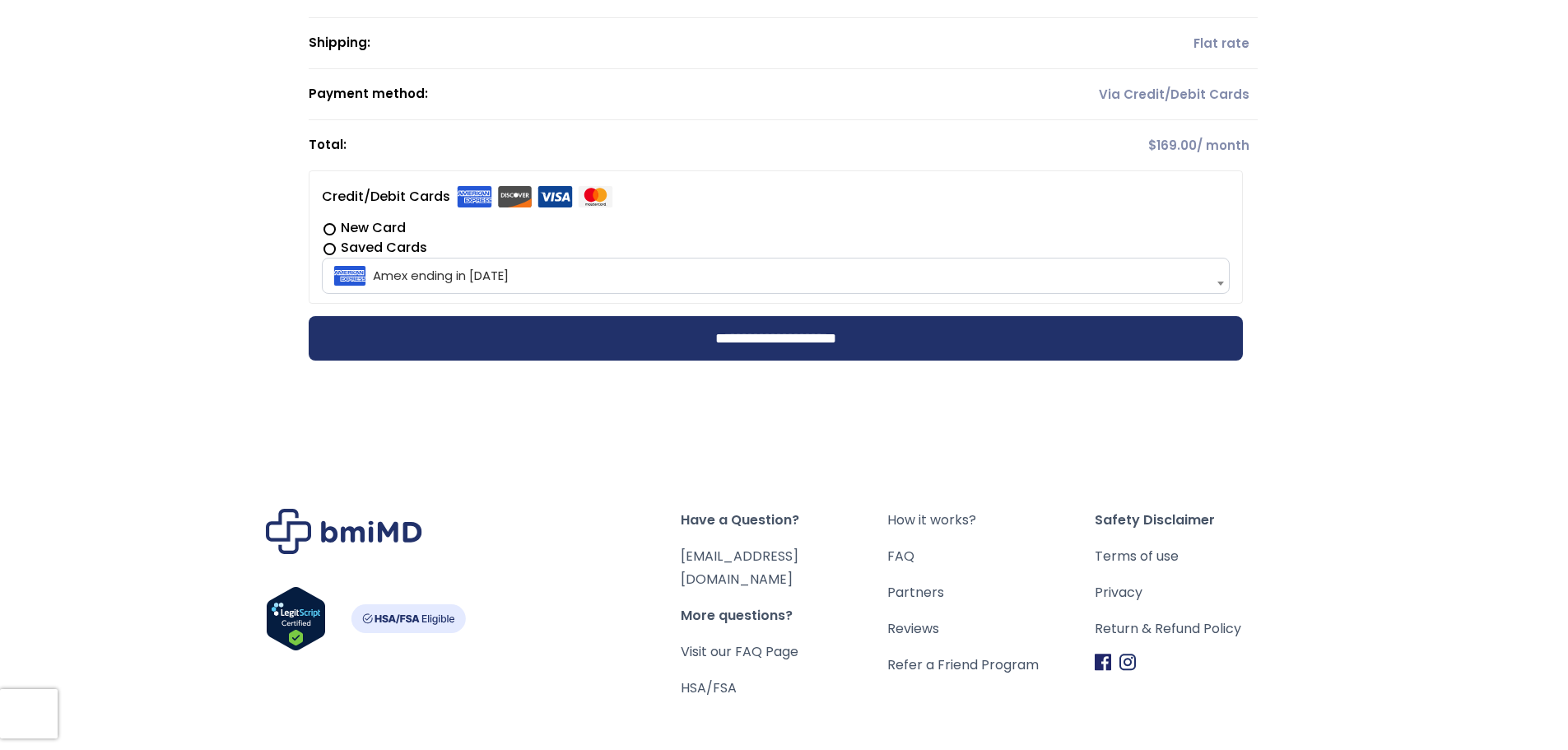
scroll to position [411, 0]
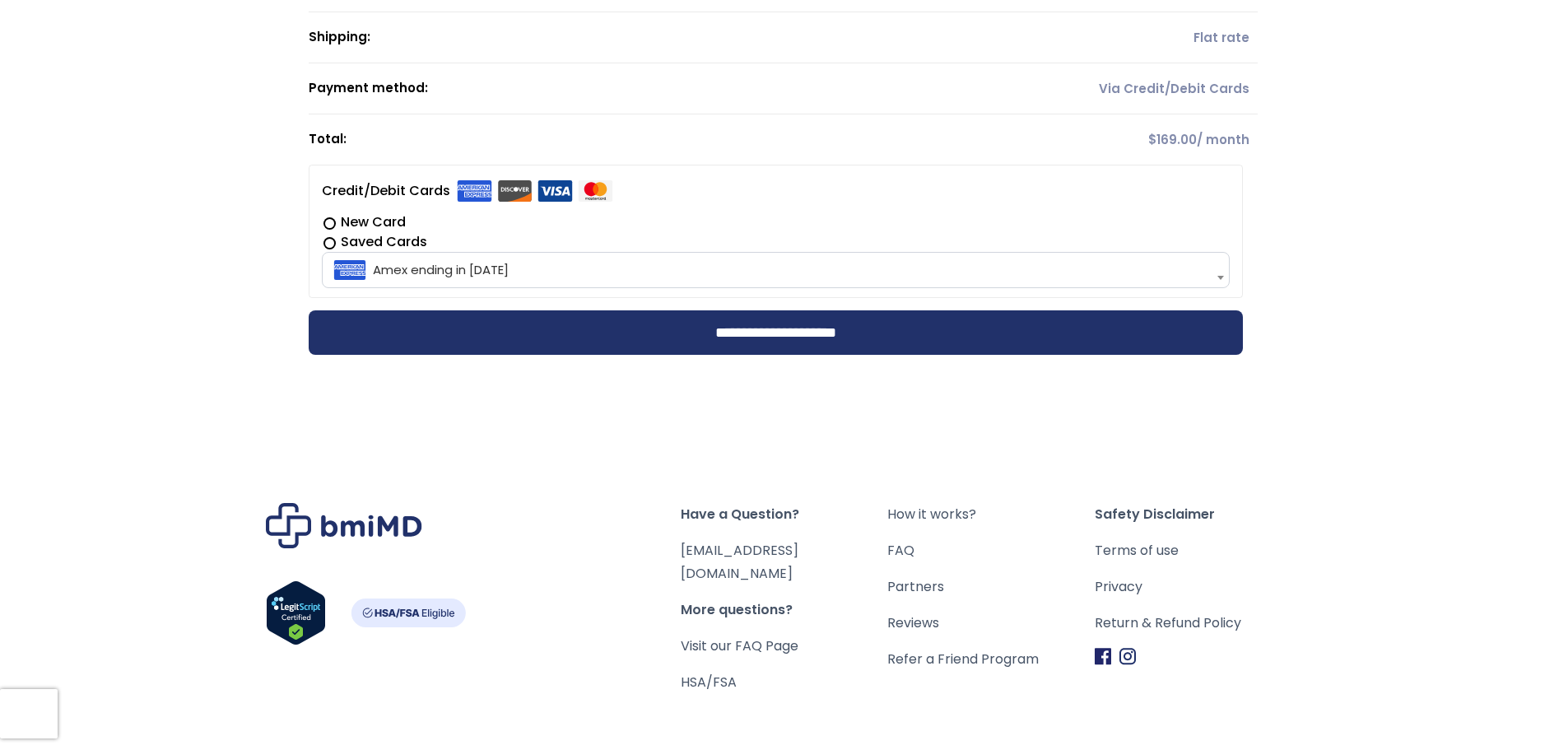
click at [329, 239] on label "Saved Cards" at bounding box center [775, 242] width 908 height 20
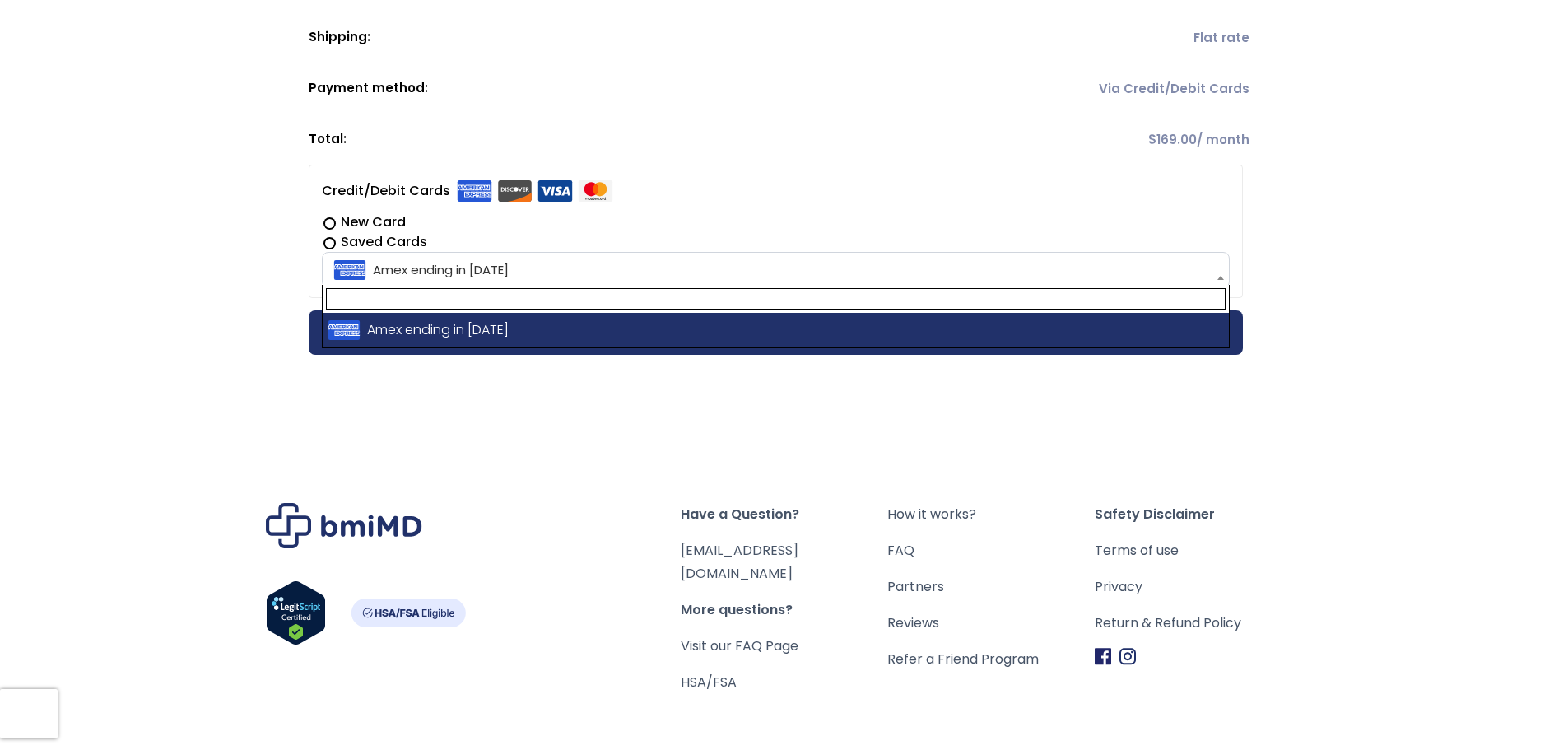
click at [1216, 280] on span at bounding box center [1220, 278] width 16 height 35
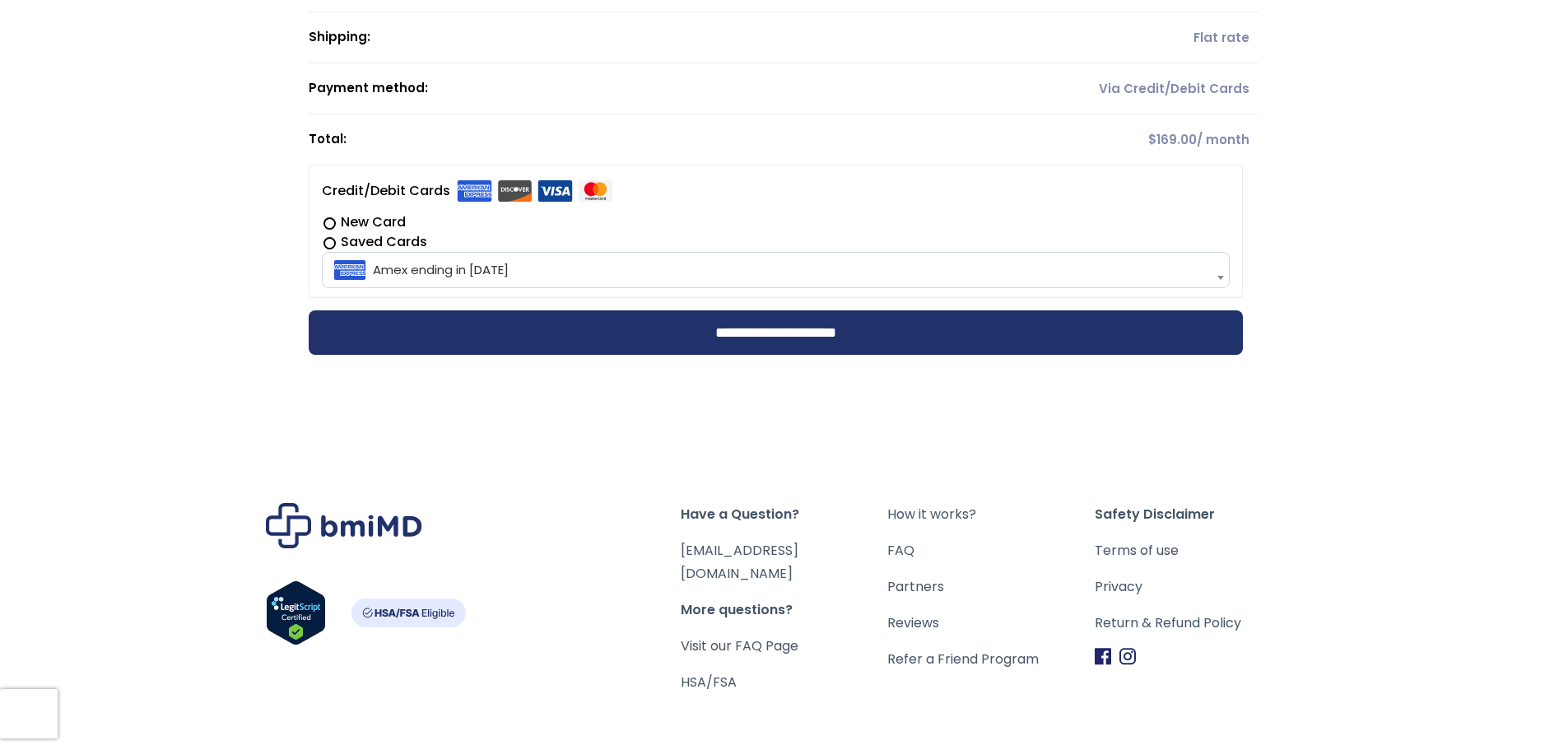
click at [1216, 280] on span at bounding box center [1220, 278] width 16 height 35
drag, startPoint x: 1198, startPoint y: 264, endPoint x: 1357, endPoint y: 164, distance: 187.8
click at [1357, 164] on div "**********" at bounding box center [784, 99] width 1568 height 628
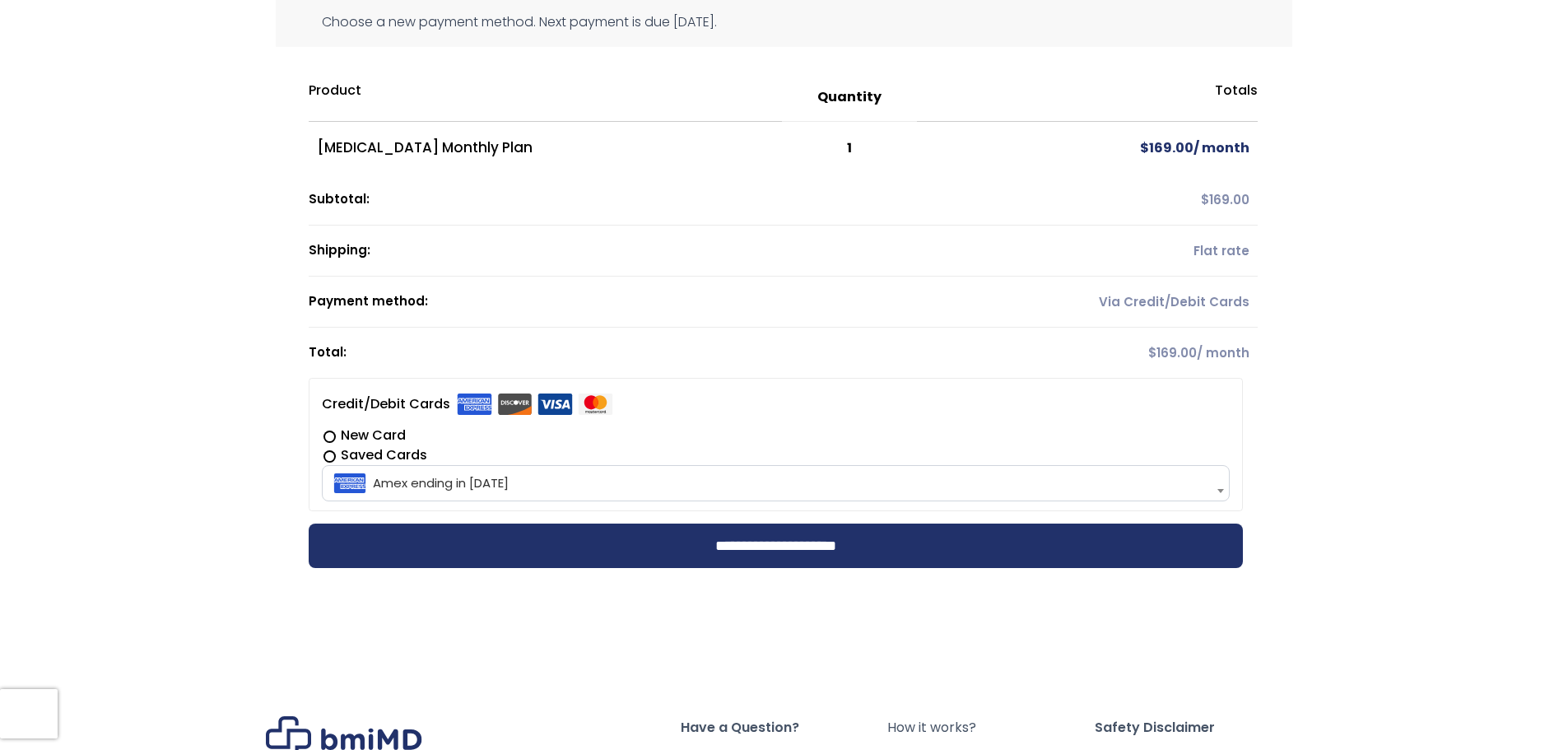
scroll to position [247, 0]
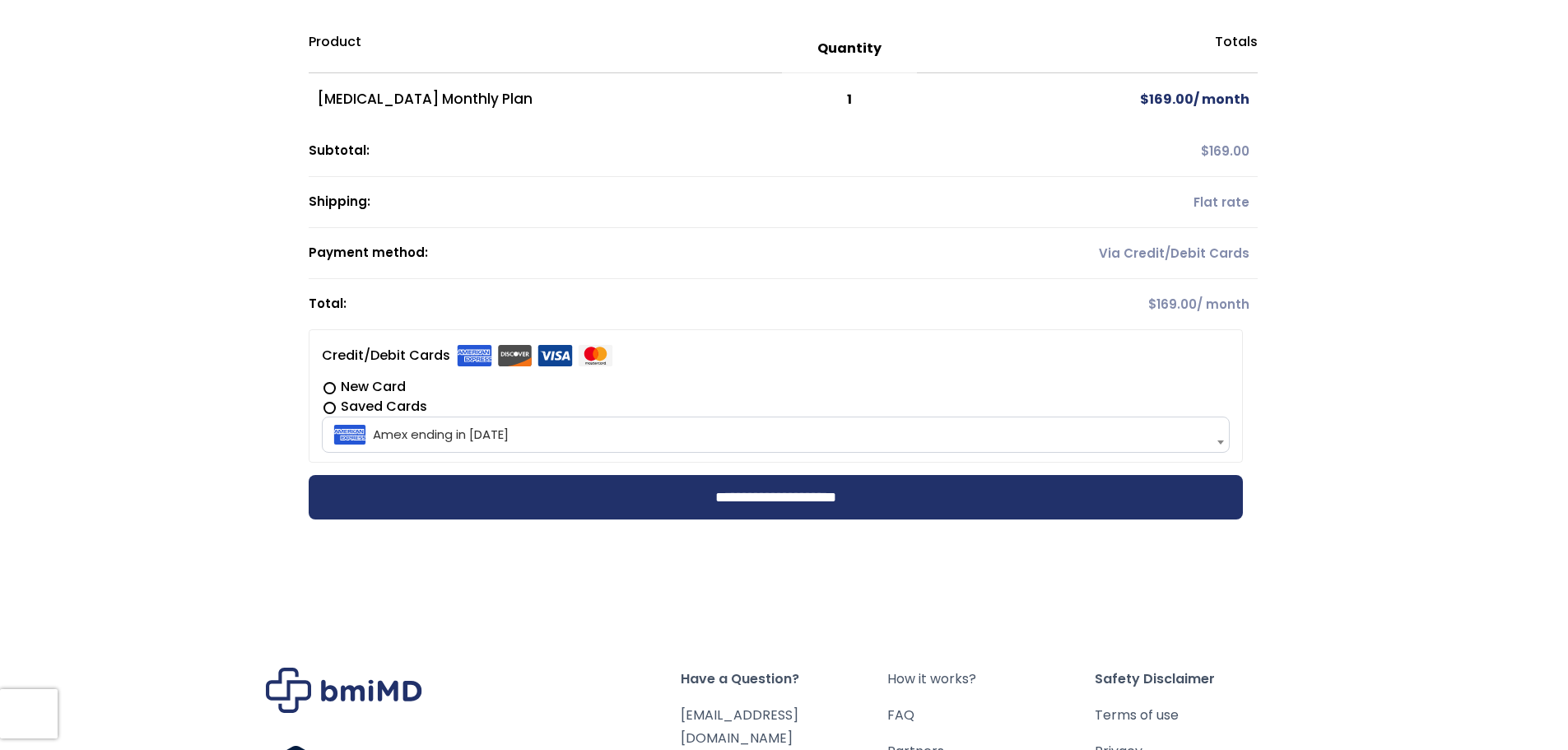
click at [331, 404] on label "Saved Cards" at bounding box center [775, 406] width 908 height 20
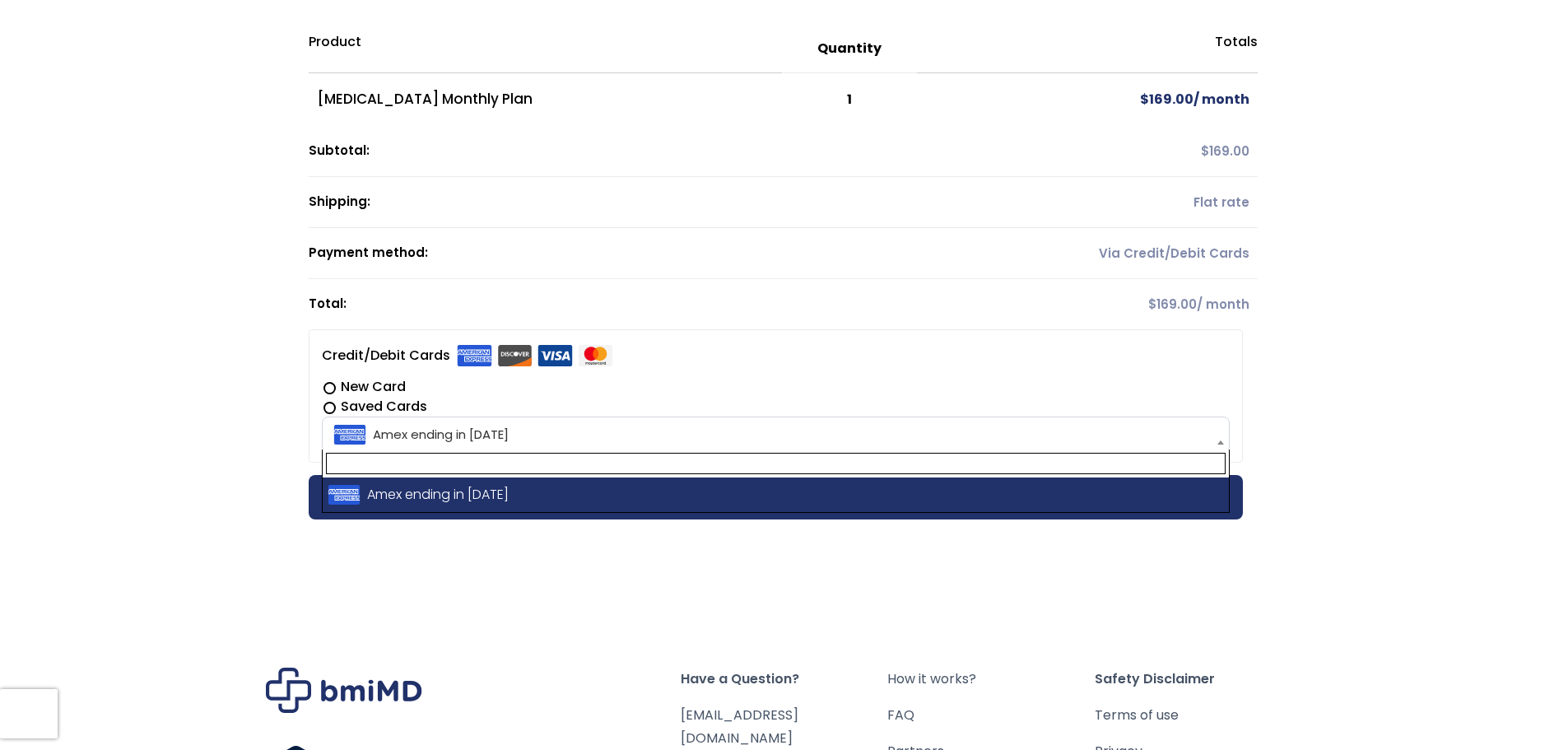
click at [354, 431] on span "Amex ending in 1004" at bounding box center [775, 434] width 898 height 35
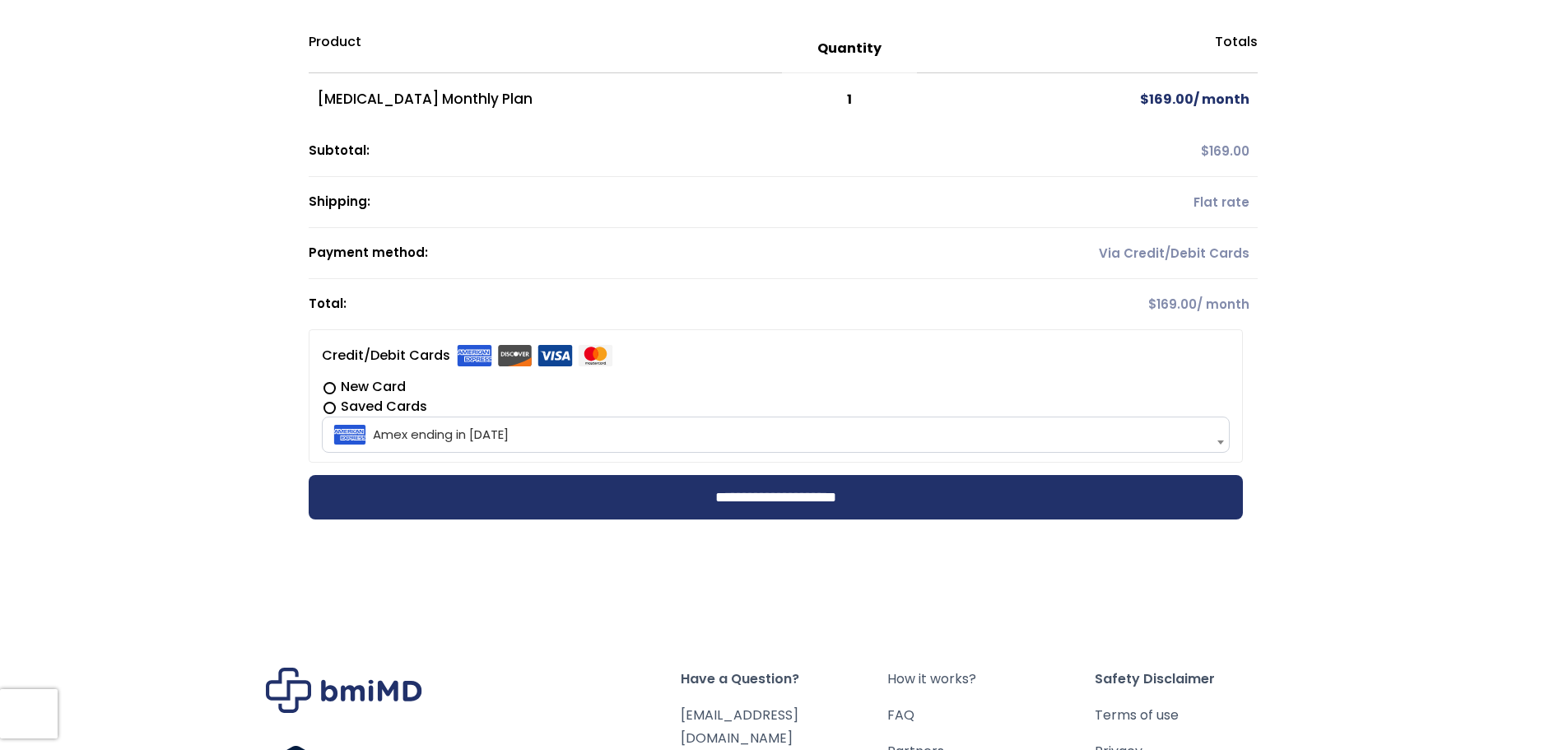
click at [354, 431] on span "Amex ending in 1004" at bounding box center [775, 434] width 898 height 35
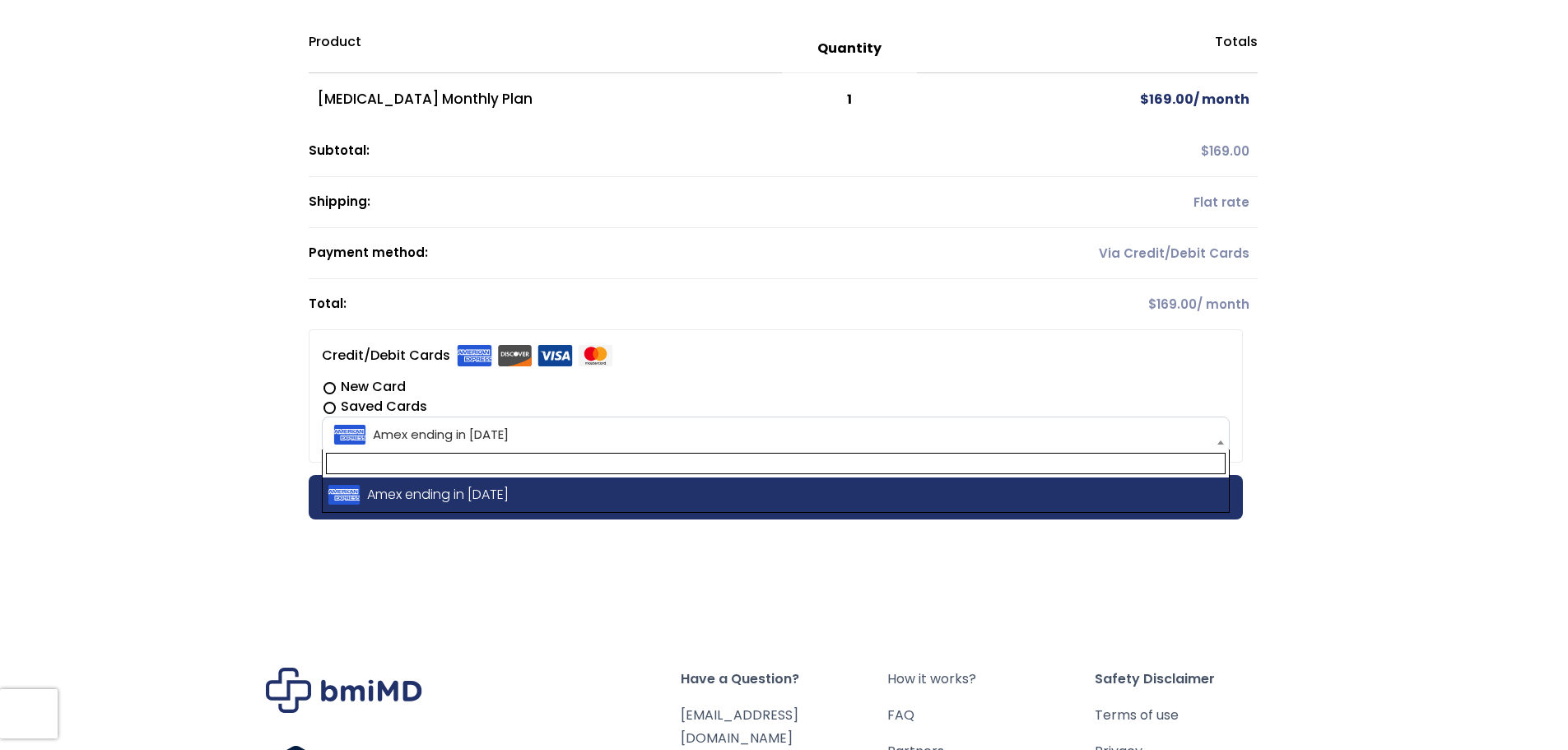
click at [1217, 441] on b at bounding box center [1221, 442] width 7 height 4
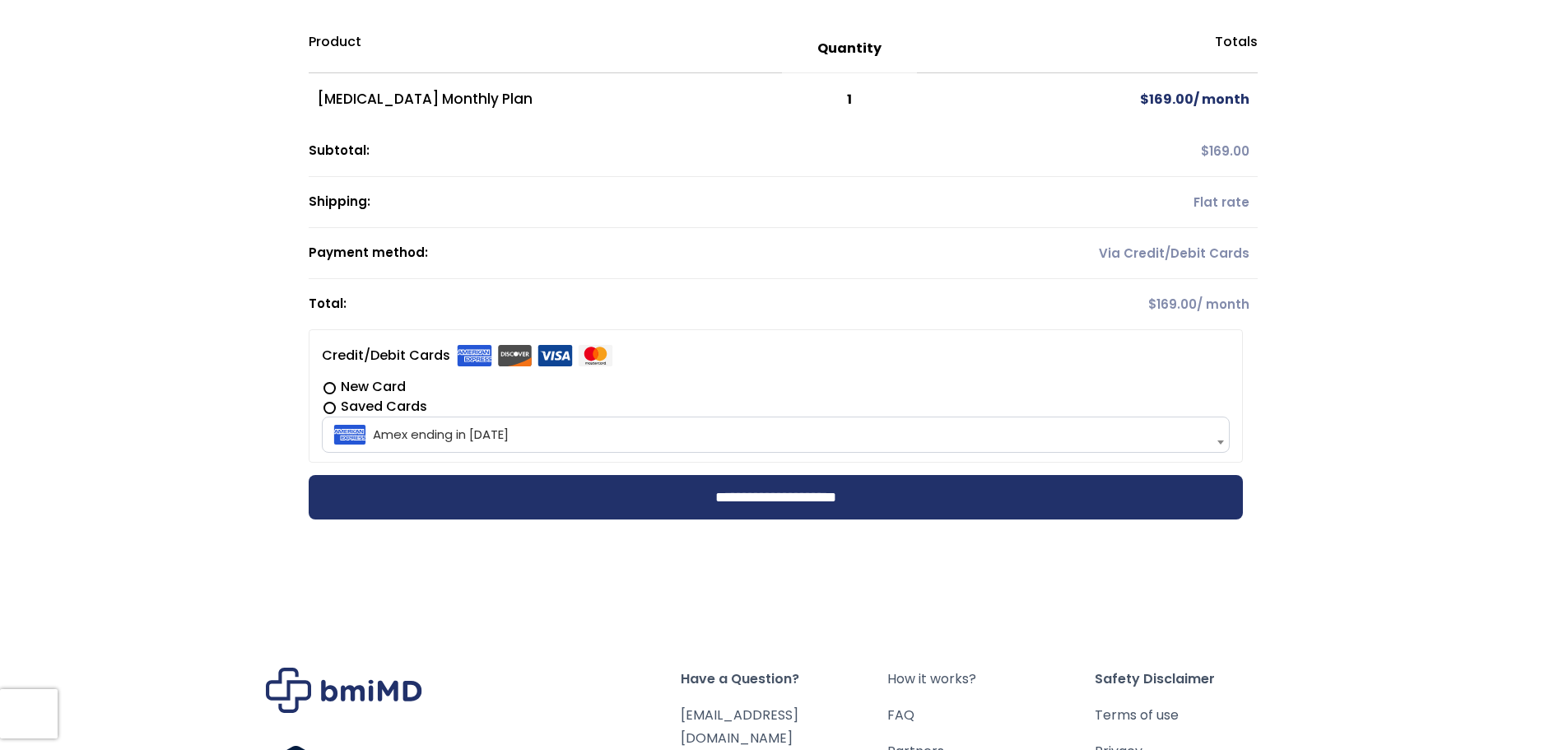
drag, startPoint x: 1158, startPoint y: 249, endPoint x: 1443, endPoint y: 158, distance: 299.2
click at [1443, 158] on div "**********" at bounding box center [784, 263] width 1568 height 628
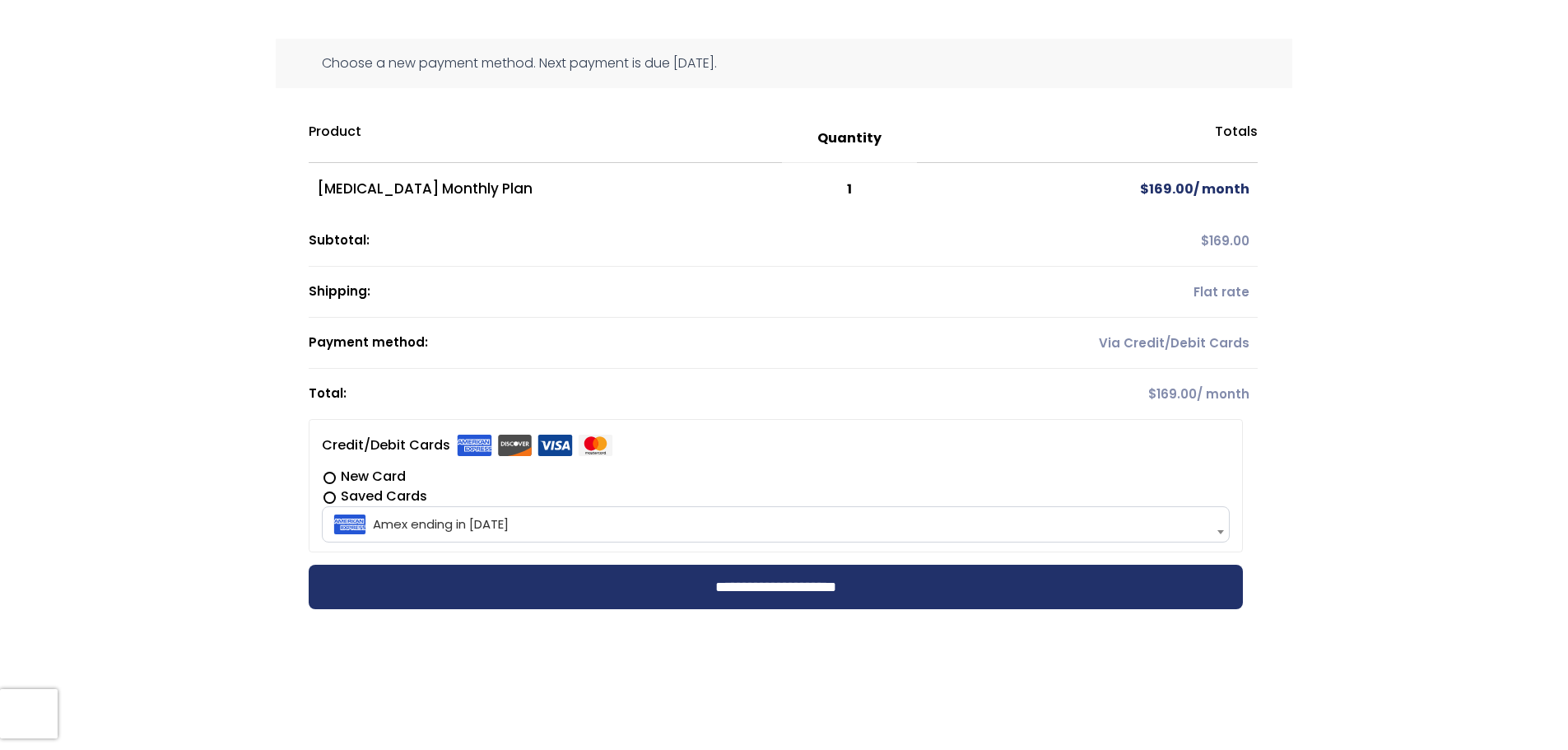
scroll to position [0, 0]
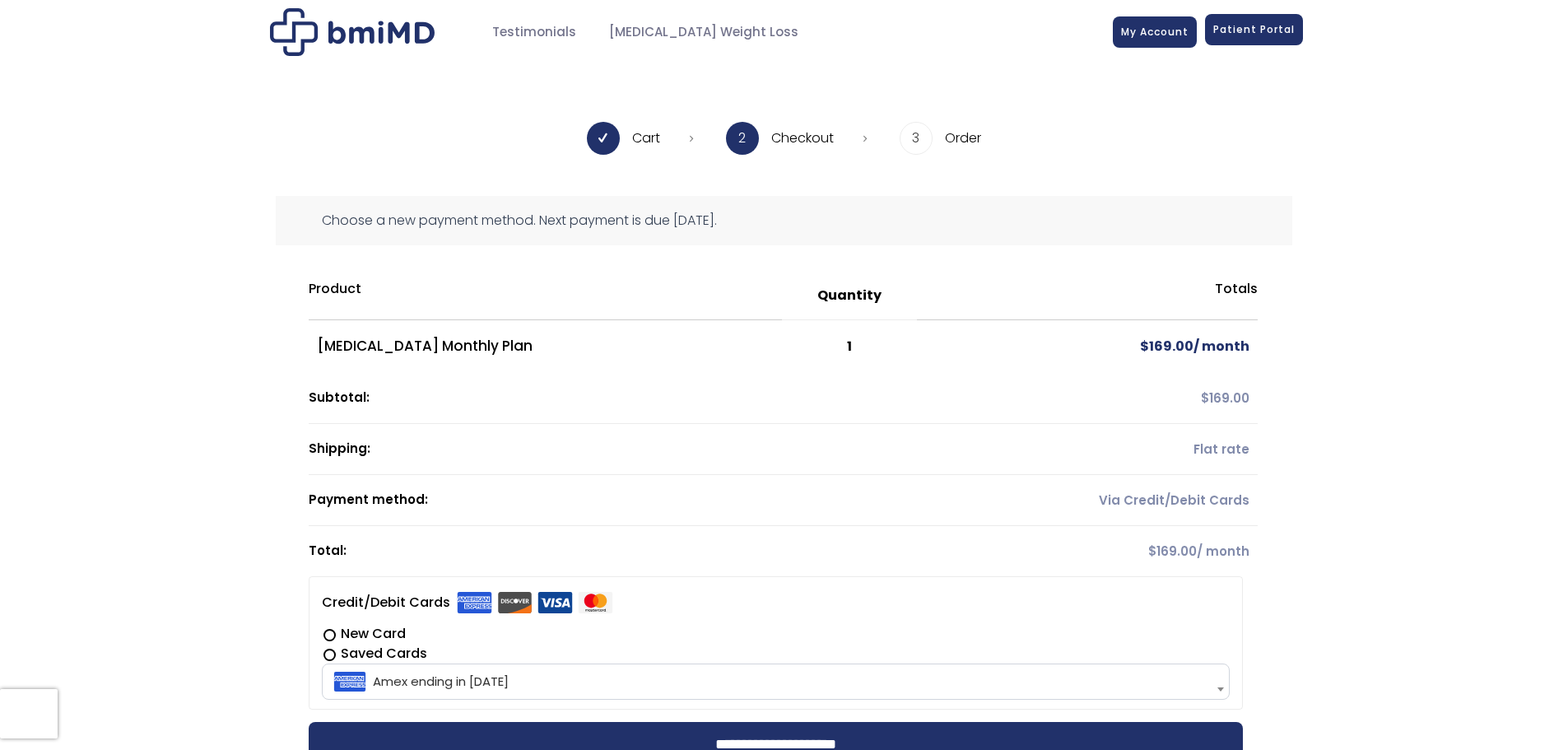
click at [1251, 37] on span "Patient Portal" at bounding box center [1254, 29] width 82 height 14
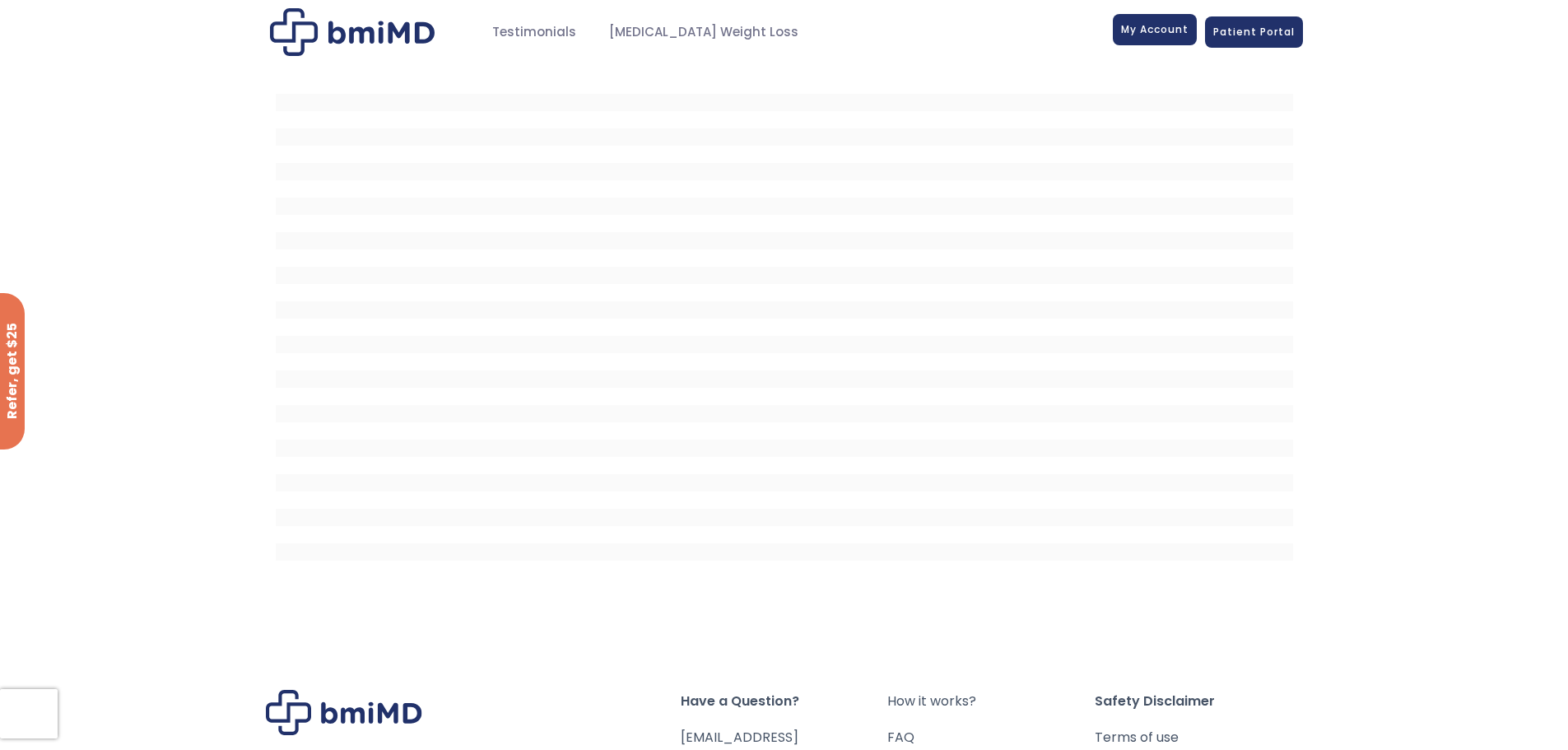
click at [1147, 30] on span "My Account" at bounding box center [1154, 29] width 67 height 14
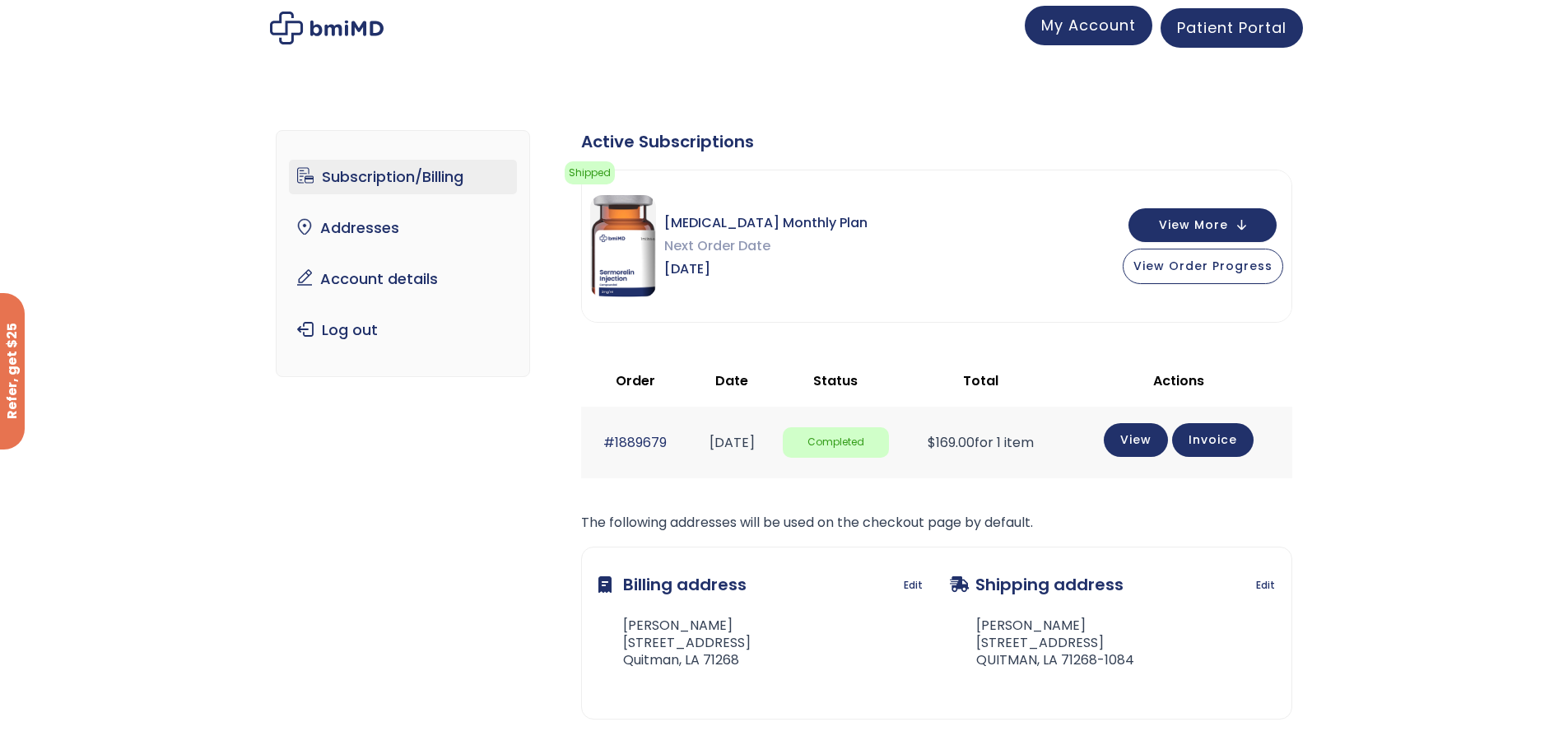
click at [1101, 28] on span "My Account" at bounding box center [1088, 25] width 94 height 20
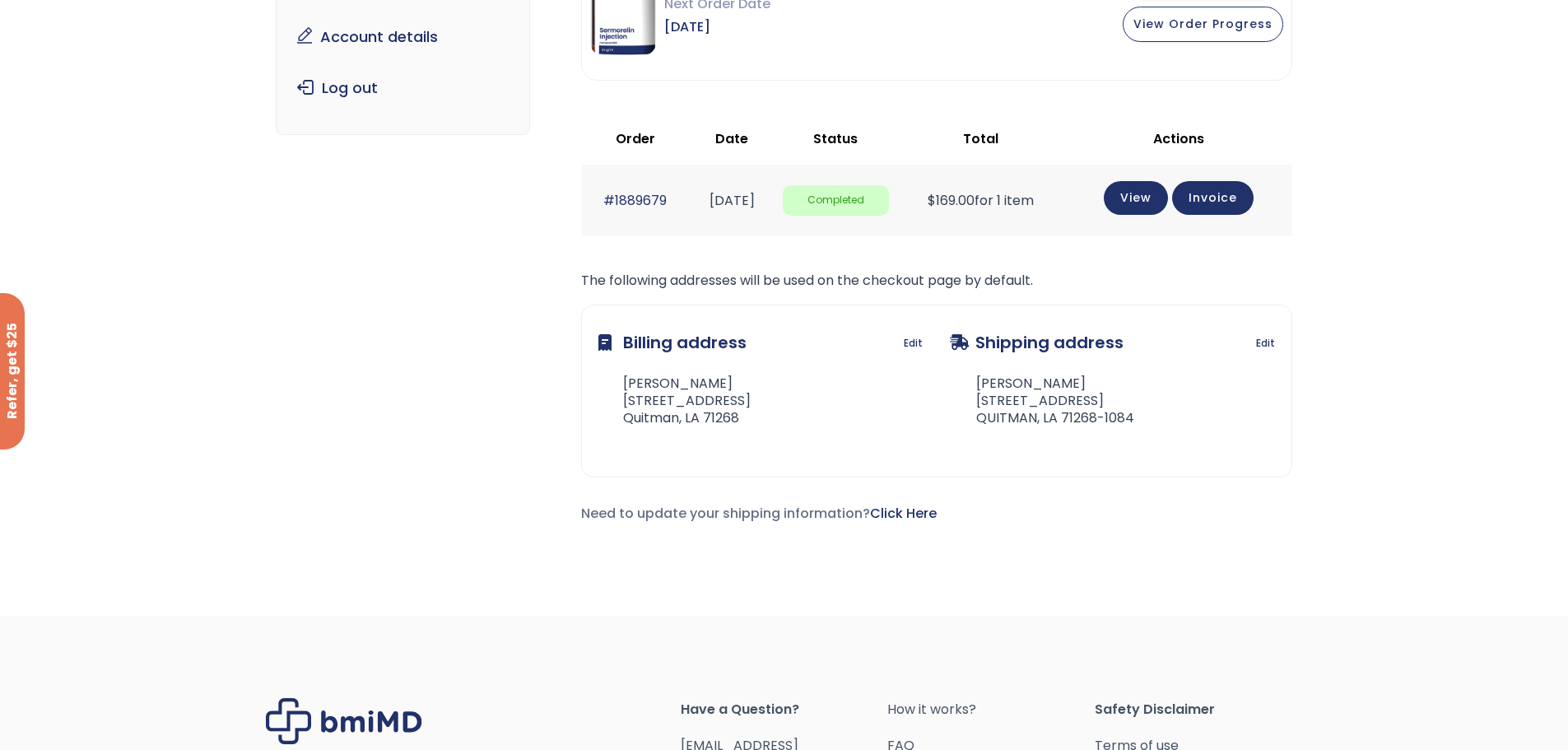
scroll to position [247, 0]
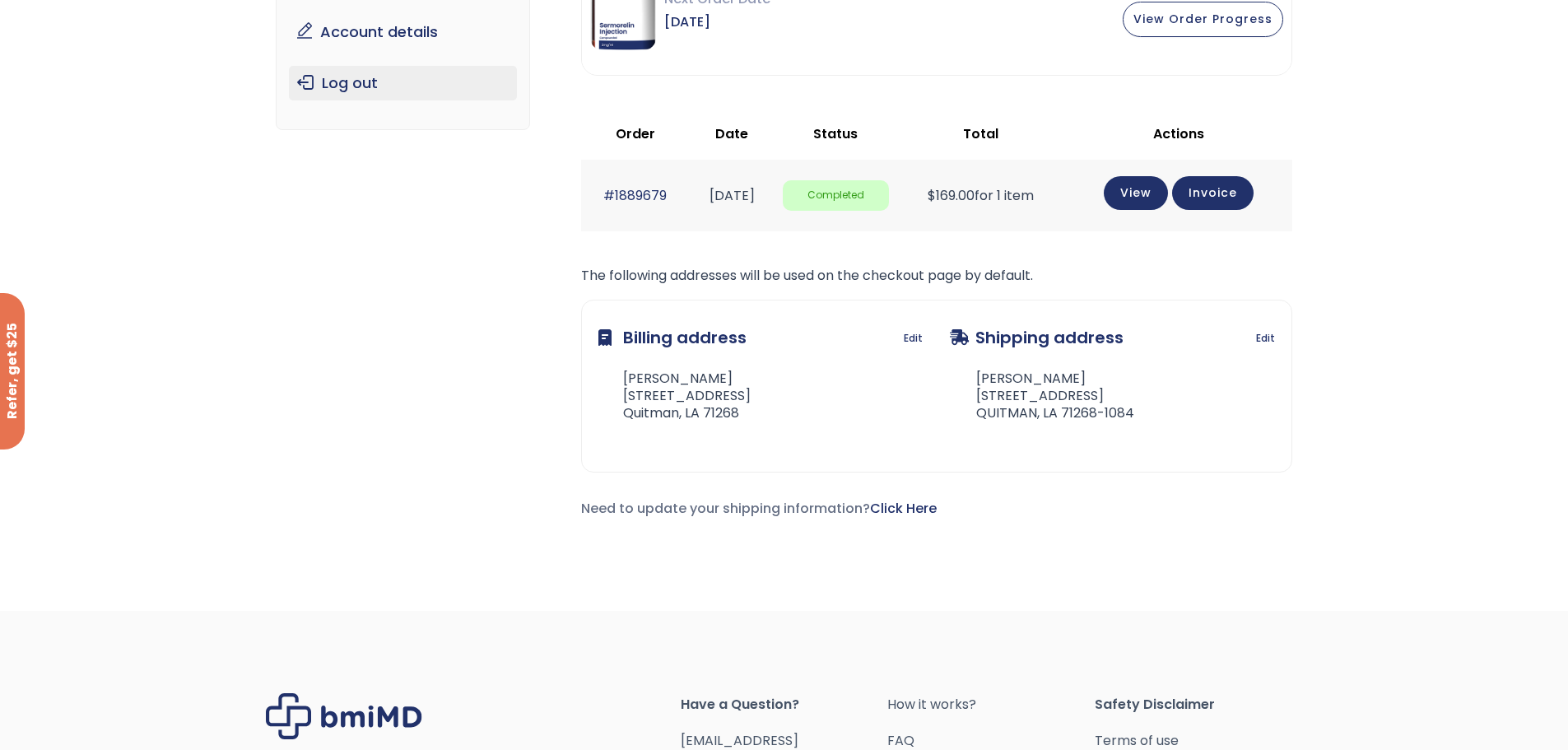
click at [362, 86] on link "Log out" at bounding box center [403, 83] width 228 height 35
